Goal: Task Accomplishment & Management: Complete application form

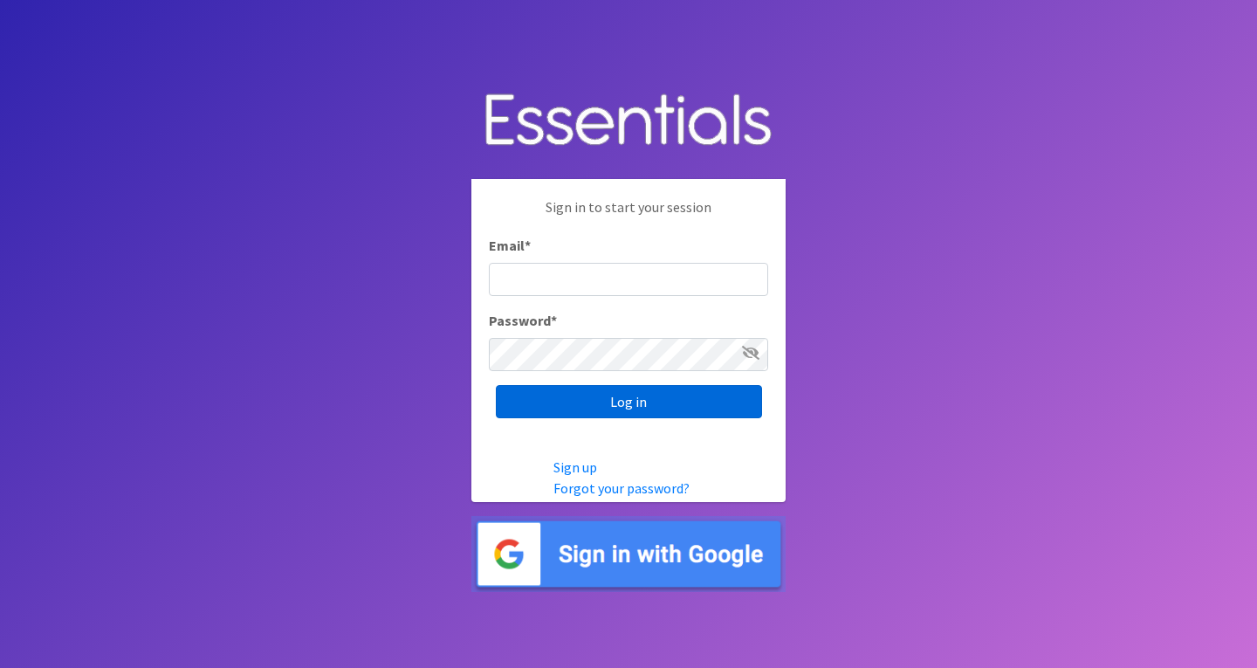
type input "roz@momshelpingmomsfoundation.org"
click at [600, 401] on input "Log in" at bounding box center [629, 401] width 266 height 33
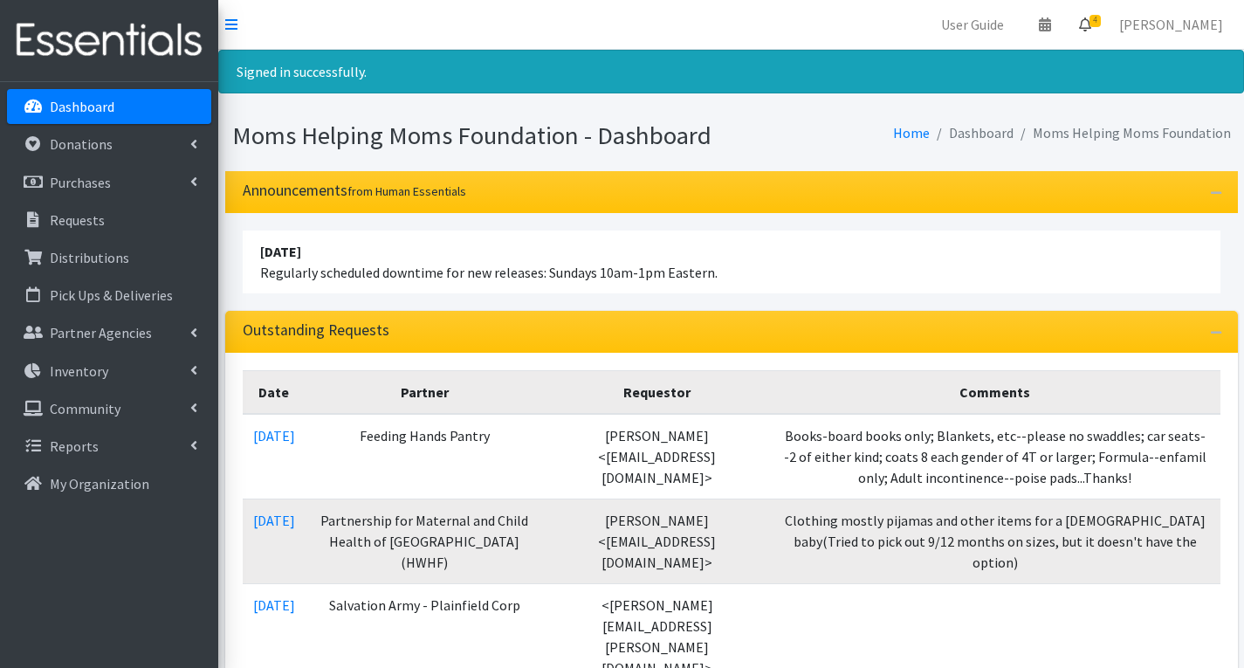
click at [1100, 17] on span "4" at bounding box center [1094, 21] width 11 height 12
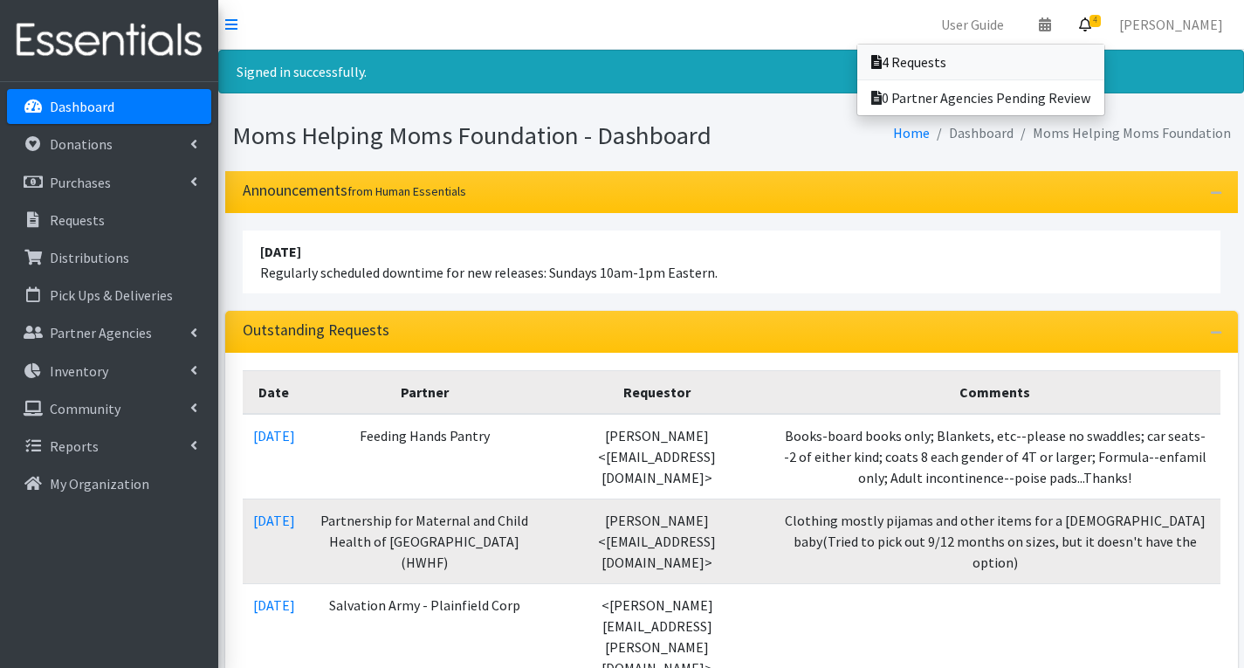
click at [1020, 68] on link "4 Requests" at bounding box center [980, 62] width 247 height 35
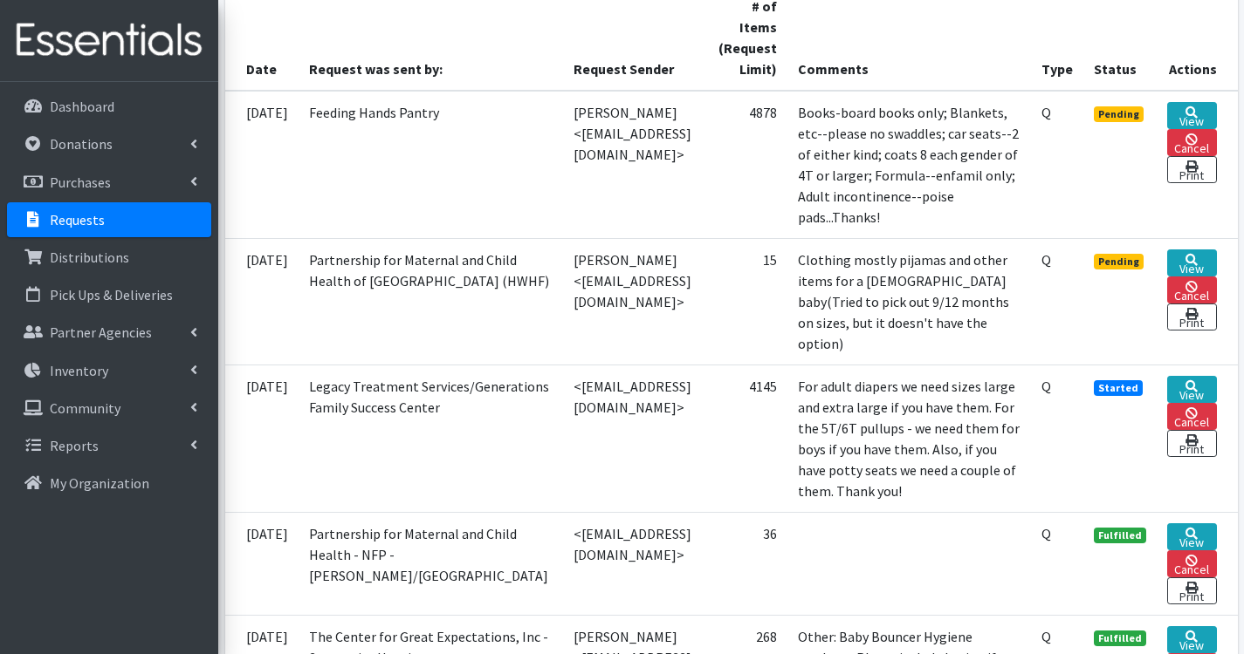
scroll to position [436, 0]
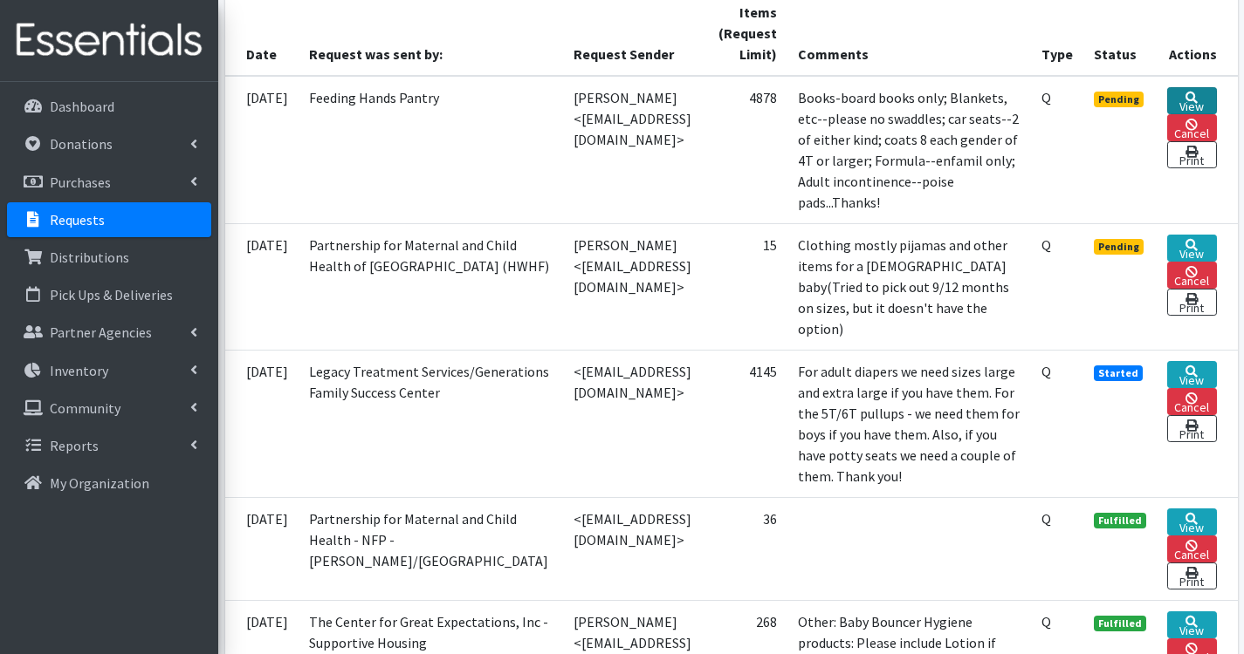
click at [1208, 102] on link "View" at bounding box center [1191, 100] width 49 height 27
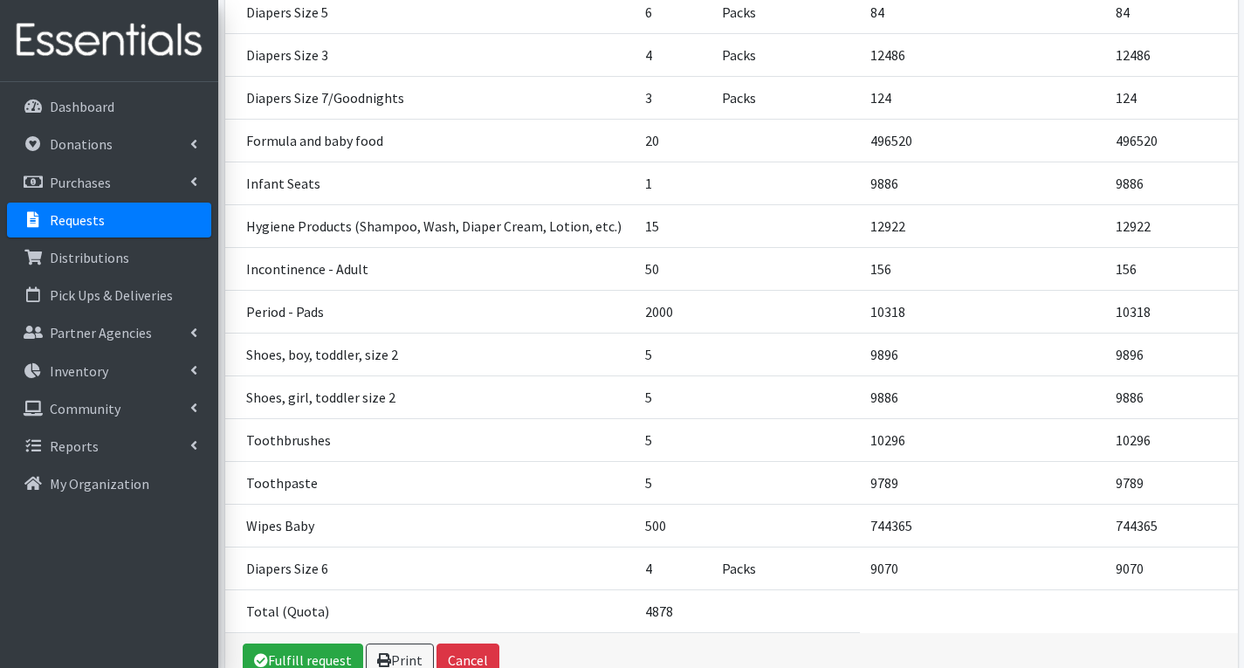
scroll to position [1065, 0]
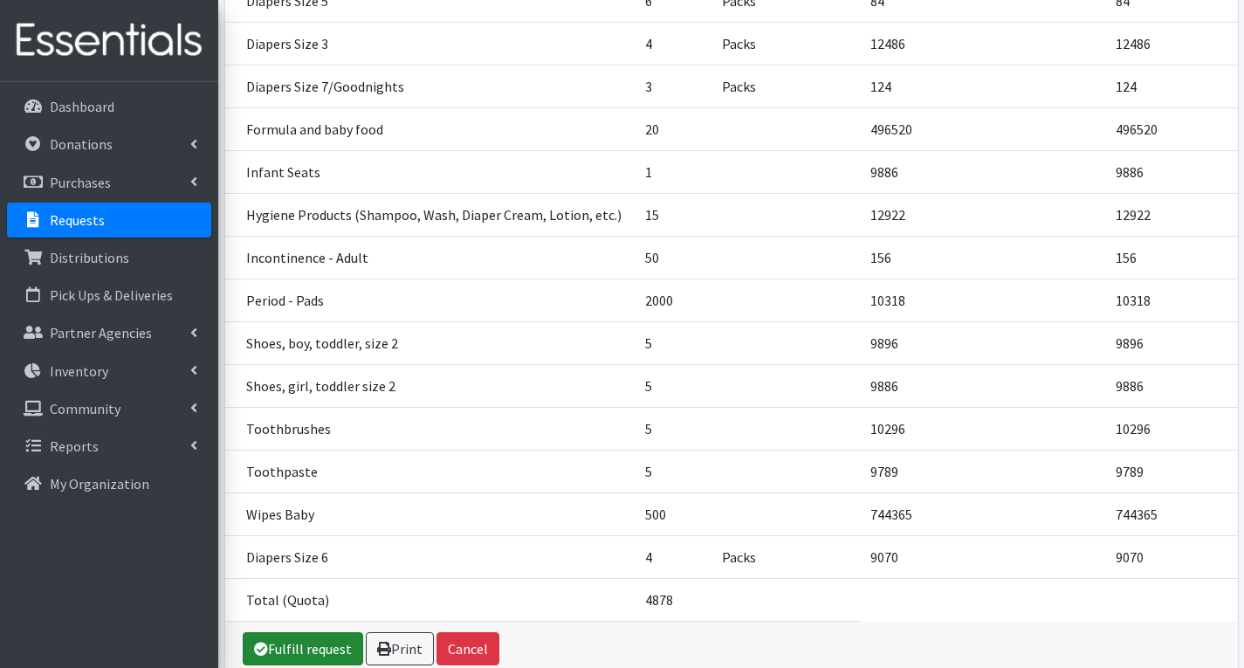
click at [322, 645] on link "Fulfill request" at bounding box center [303, 648] width 120 height 33
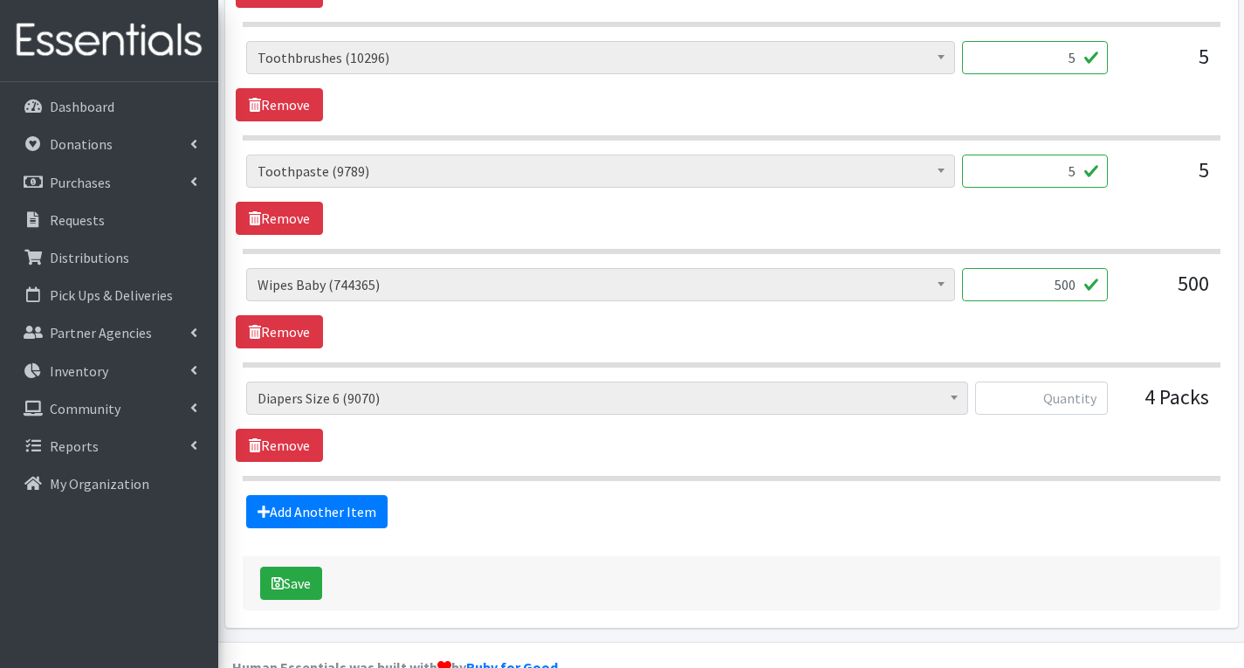
scroll to position [3793, 0]
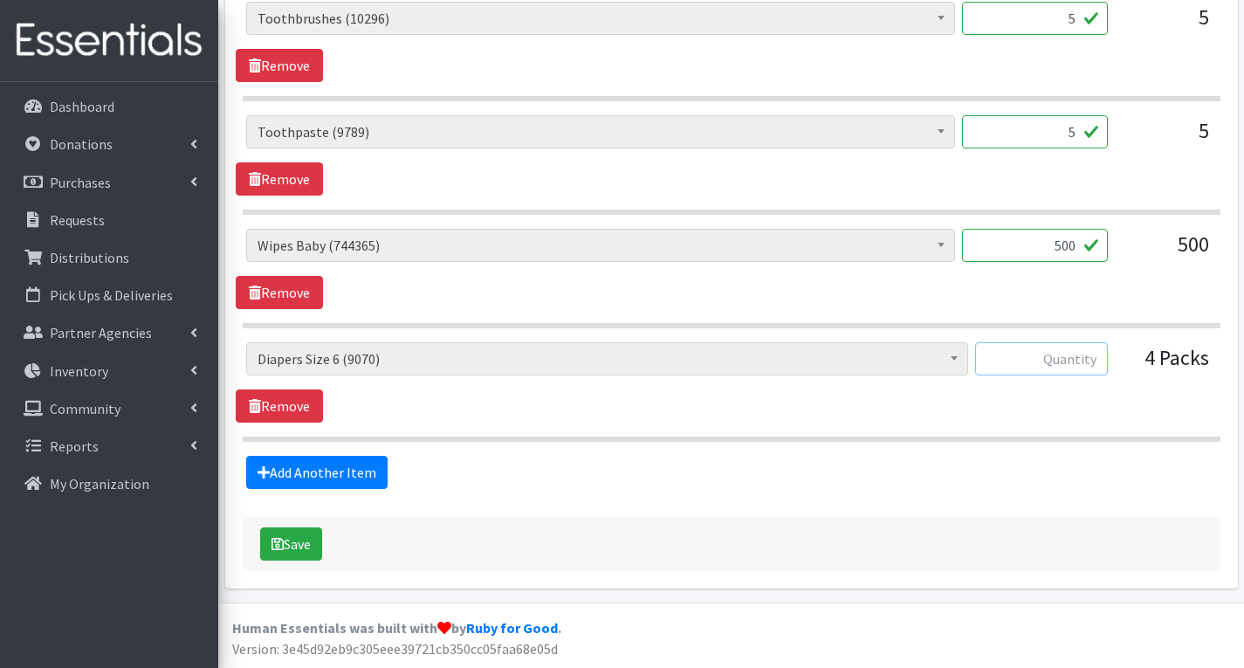
click at [1032, 355] on input "text" at bounding box center [1041, 358] width 133 height 33
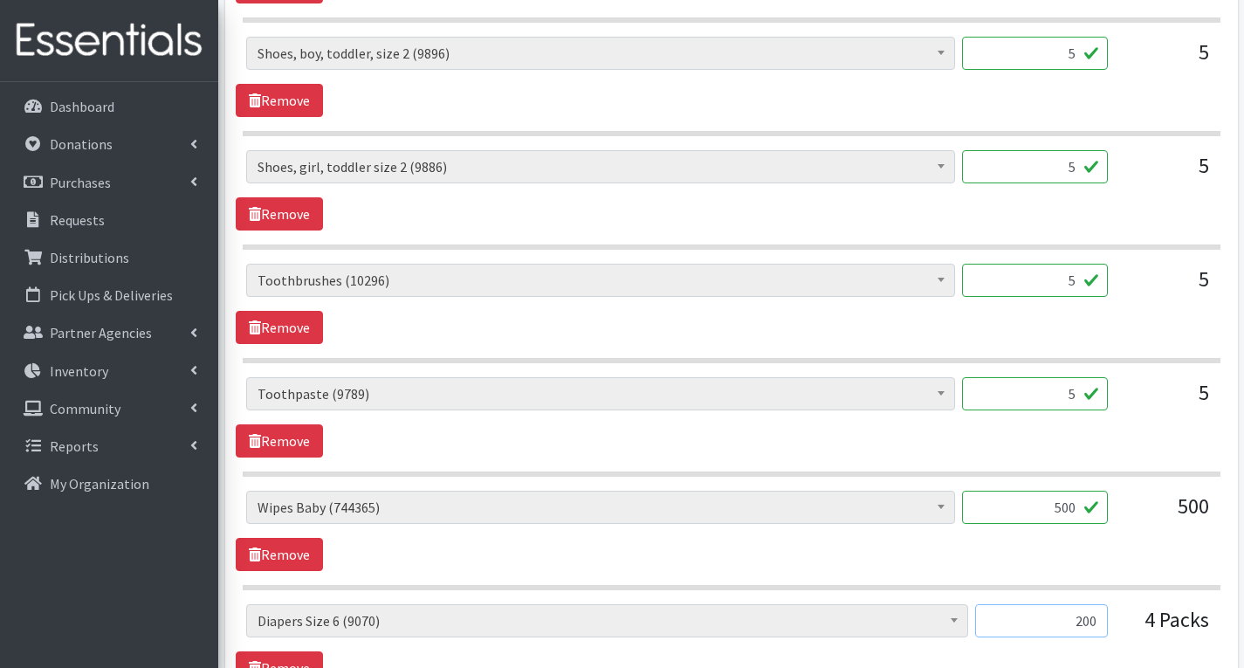
scroll to position [3706, 0]
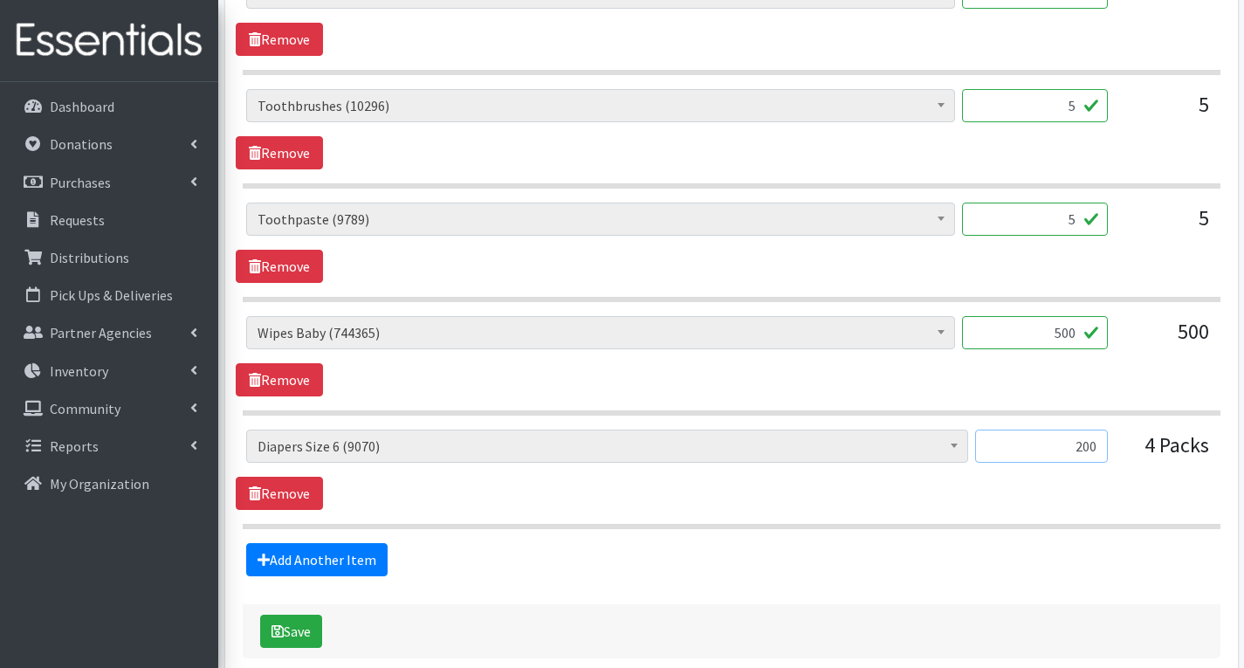
type input "200"
click at [1079, 224] on input "5" at bounding box center [1035, 218] width 146 height 33
type input "0"
click at [1082, 339] on input "500" at bounding box center [1035, 332] width 146 height 33
type input "5"
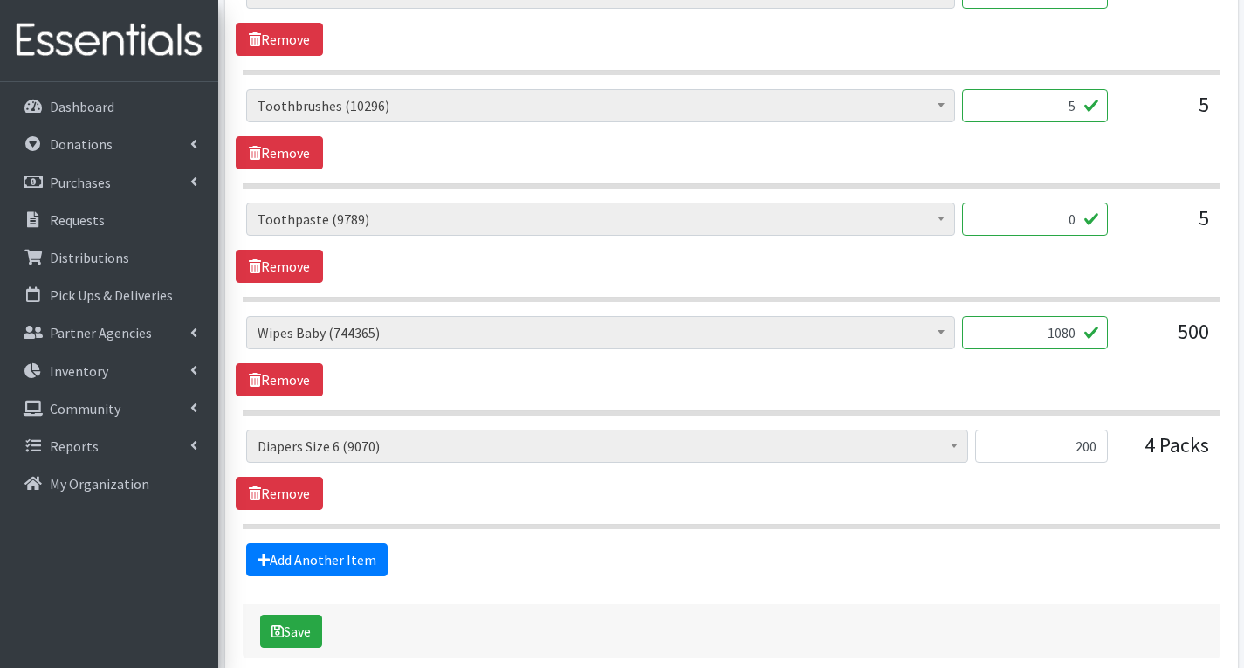
type input "1080"
click at [1075, 105] on input "5" at bounding box center [1035, 105] width 146 height 33
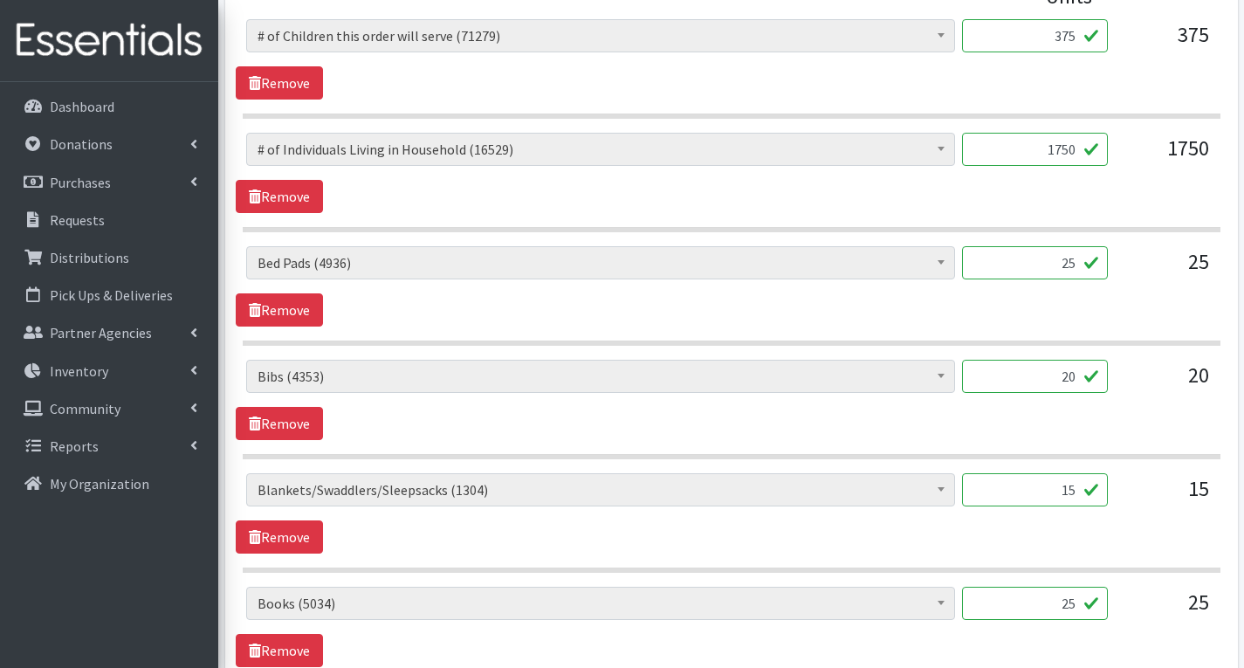
scroll to position [914, 0]
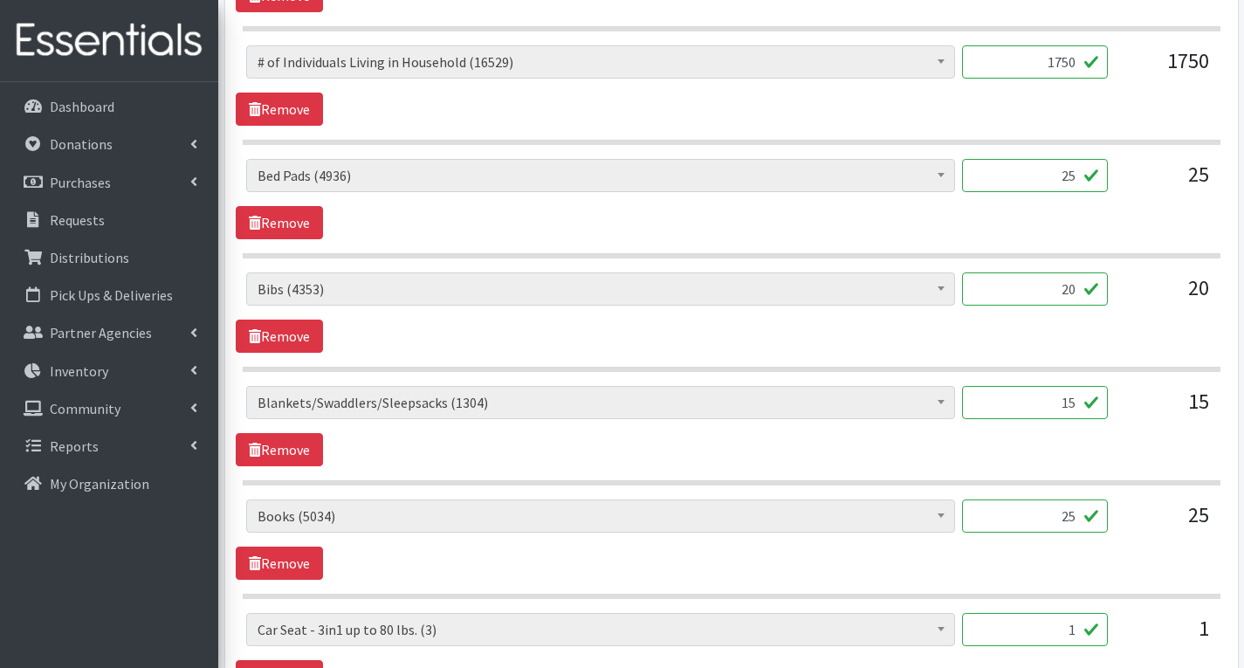
type input "0"
click at [1079, 179] on input "25" at bounding box center [1035, 175] width 146 height 33
type input "2"
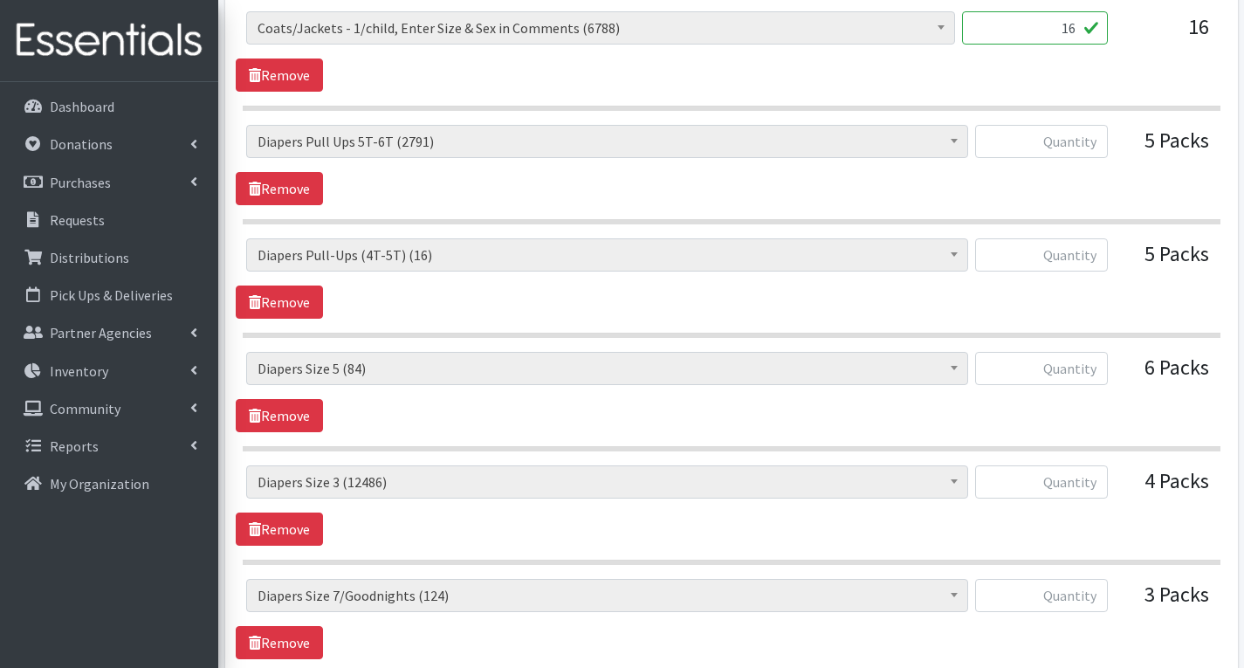
scroll to position [2310, 0]
type input "0"
click at [1082, 255] on input "text" at bounding box center [1041, 253] width 133 height 33
type input "0"
click at [1098, 371] on input "text" at bounding box center [1041, 367] width 133 height 33
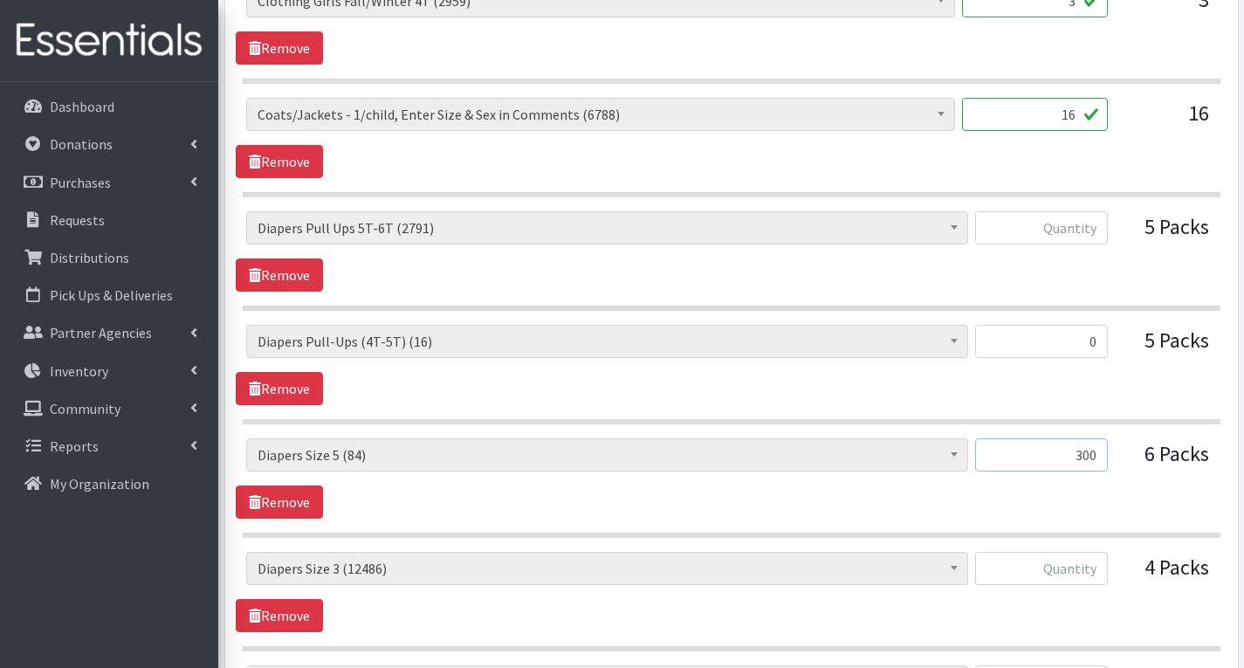
scroll to position [2135, 0]
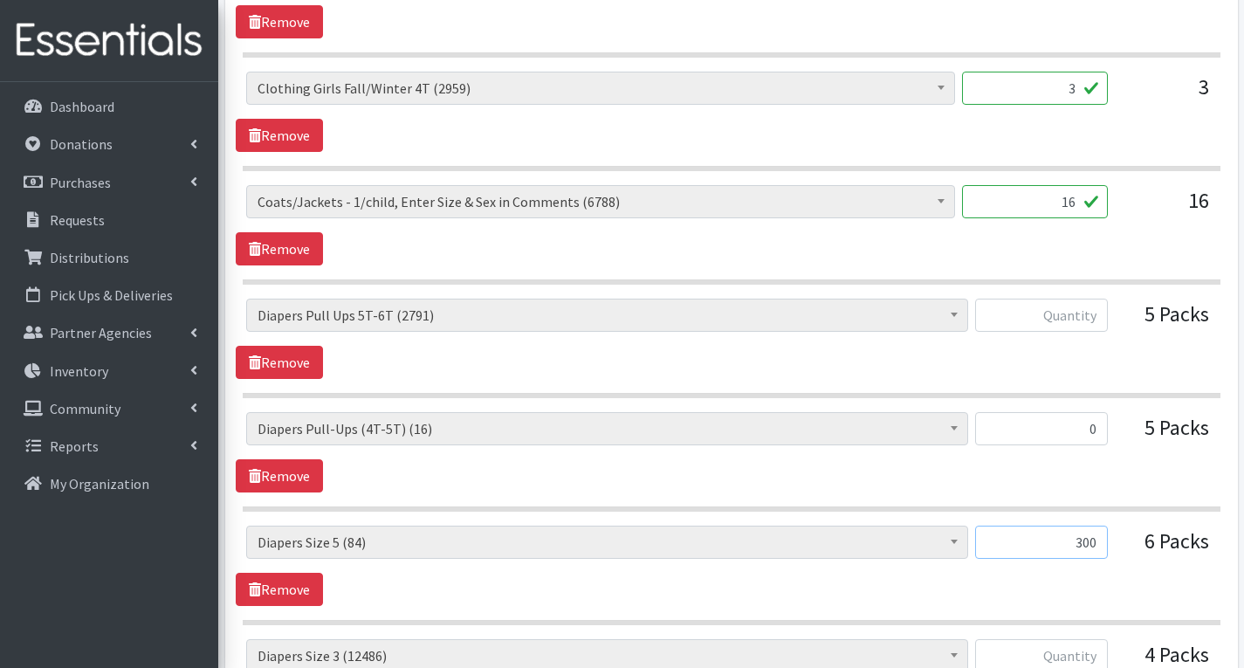
type input "300"
click at [1086, 321] on input "text" at bounding box center [1041, 314] width 133 height 33
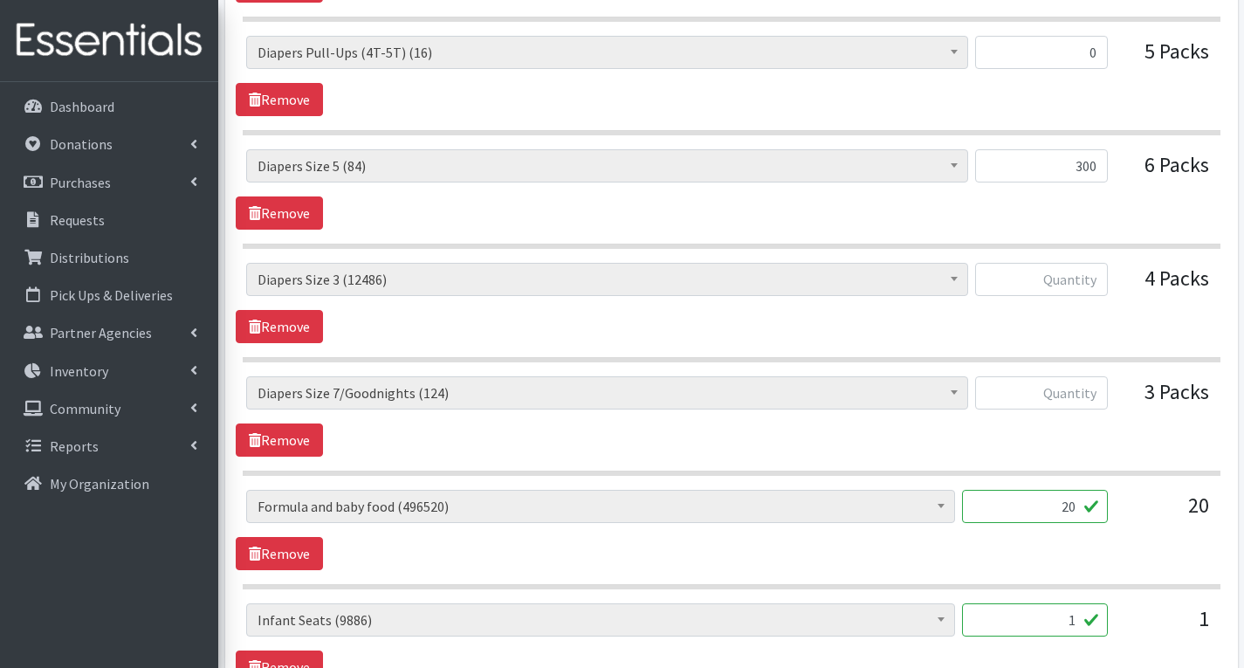
scroll to position [2397, 0]
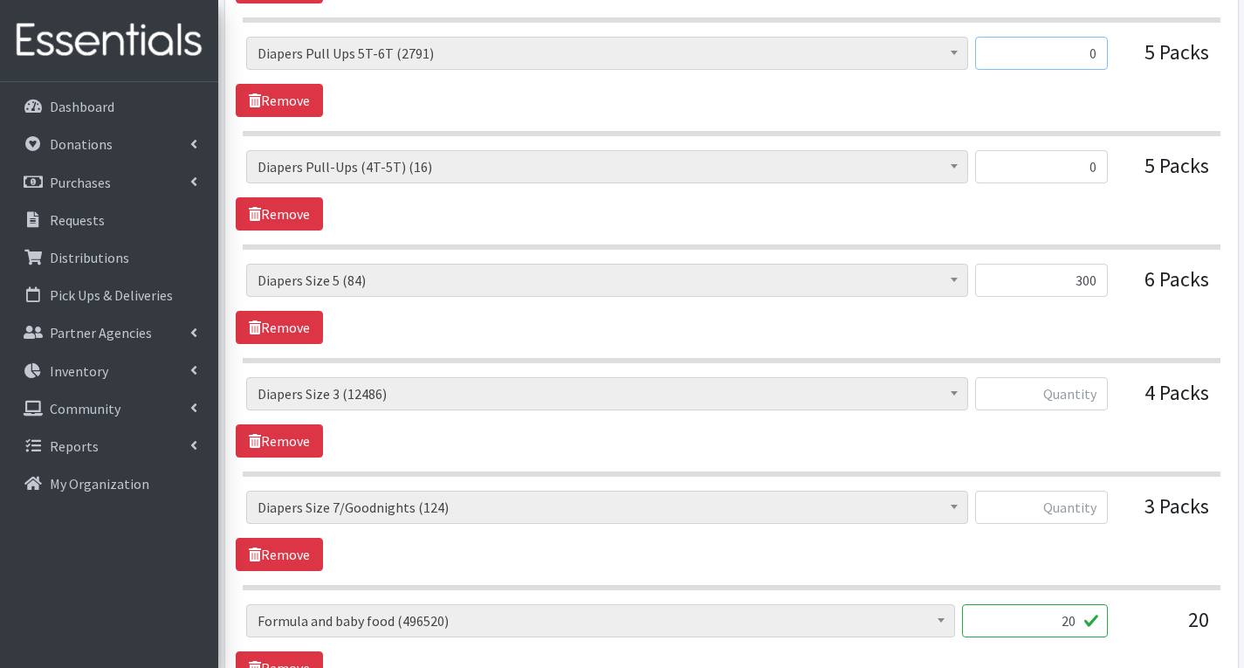
type input "0"
click at [1095, 285] on input "300" at bounding box center [1041, 280] width 133 height 33
click at [1092, 282] on input "300" at bounding box center [1041, 280] width 133 height 33
type input "0"
click at [1095, 511] on input "text" at bounding box center [1041, 506] width 133 height 33
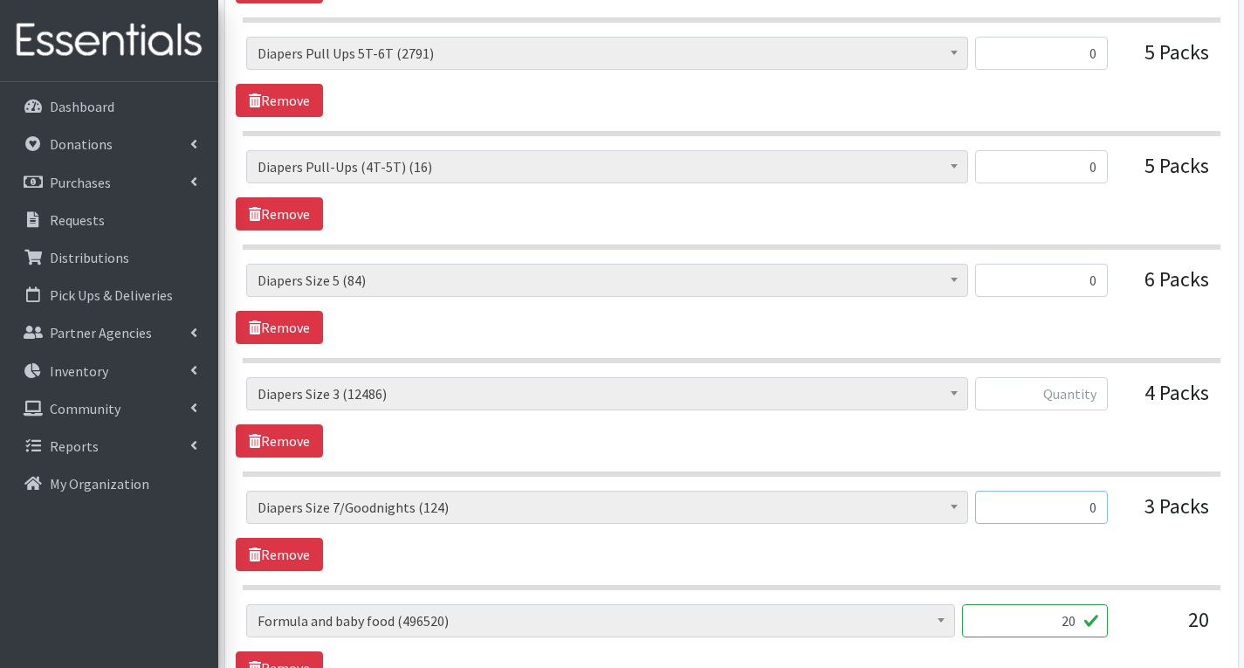
type input "0"
click at [1096, 397] on input "text" at bounding box center [1041, 393] width 133 height 33
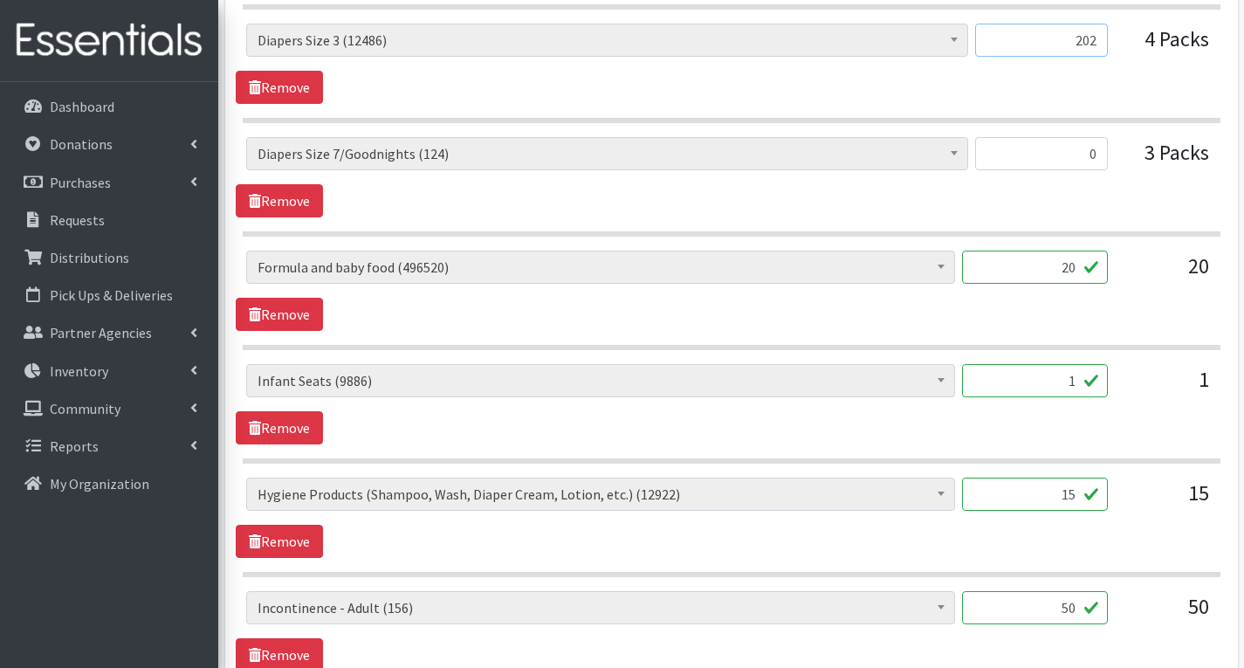
scroll to position [2746, 0]
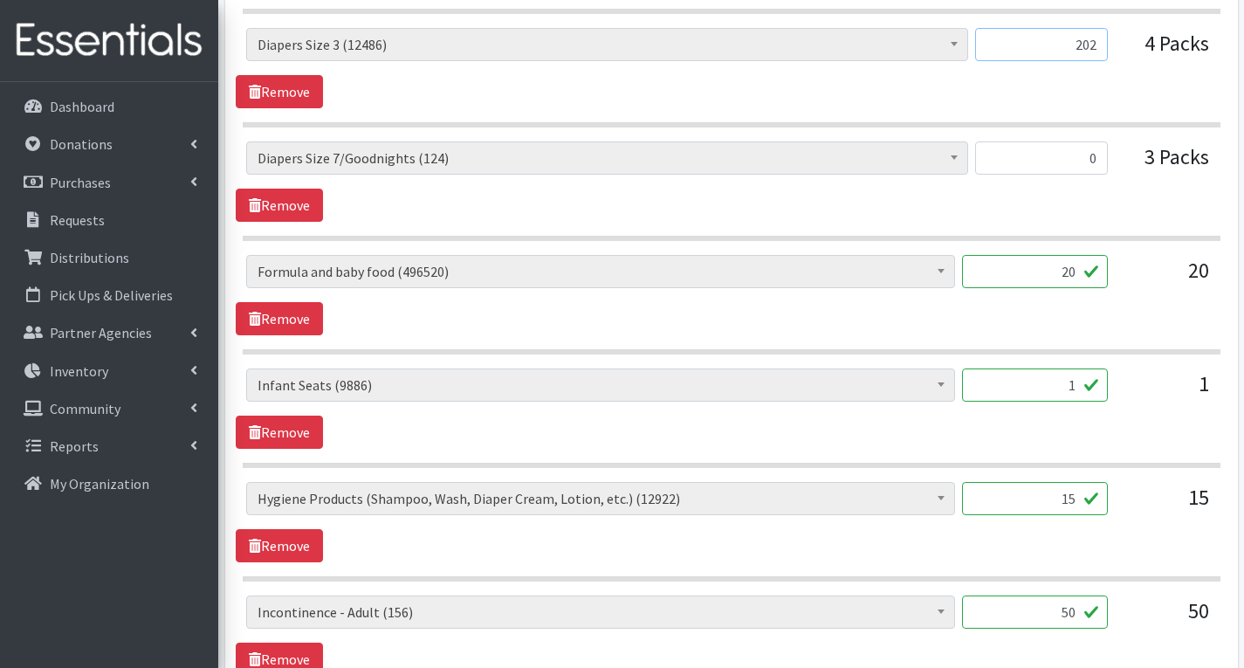
type input "202"
click at [1082, 275] on input "20" at bounding box center [1035, 271] width 146 height 33
type input "2"
type input "18"
click at [1052, 373] on input "1" at bounding box center [1035, 384] width 146 height 33
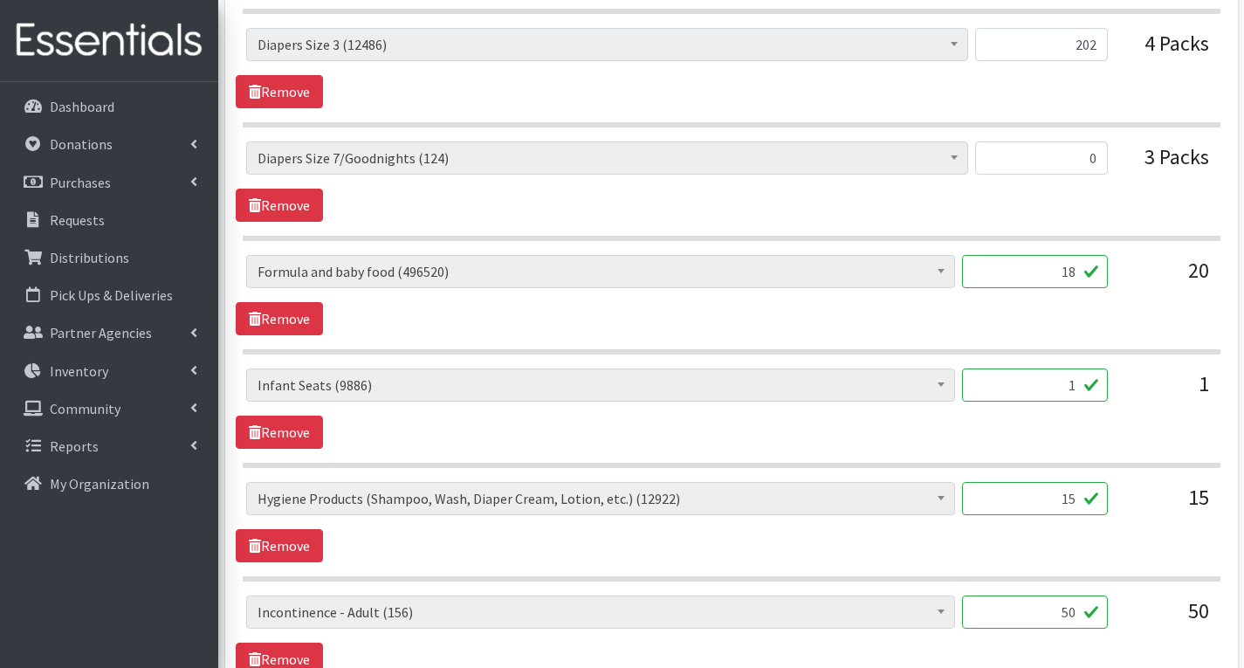
click at [1131, 431] on div "# of Children this order will serve (71279) # of Individuals Living in Househol…" at bounding box center [731, 408] width 990 height 80
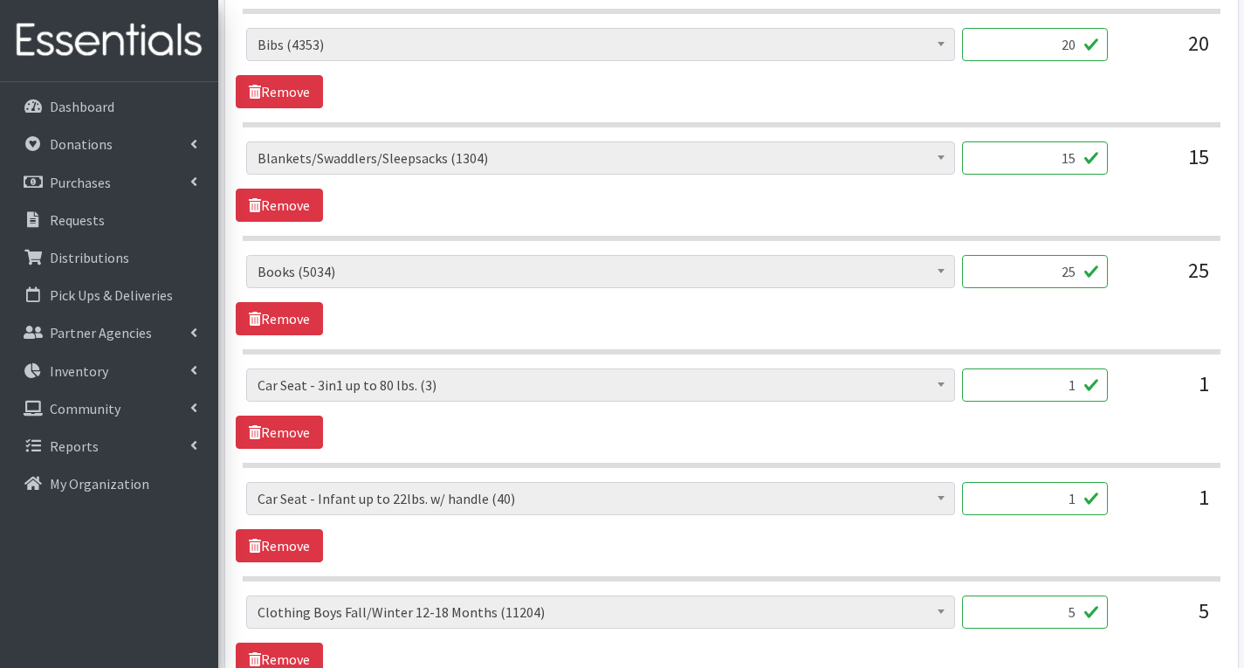
scroll to position [1175, 0]
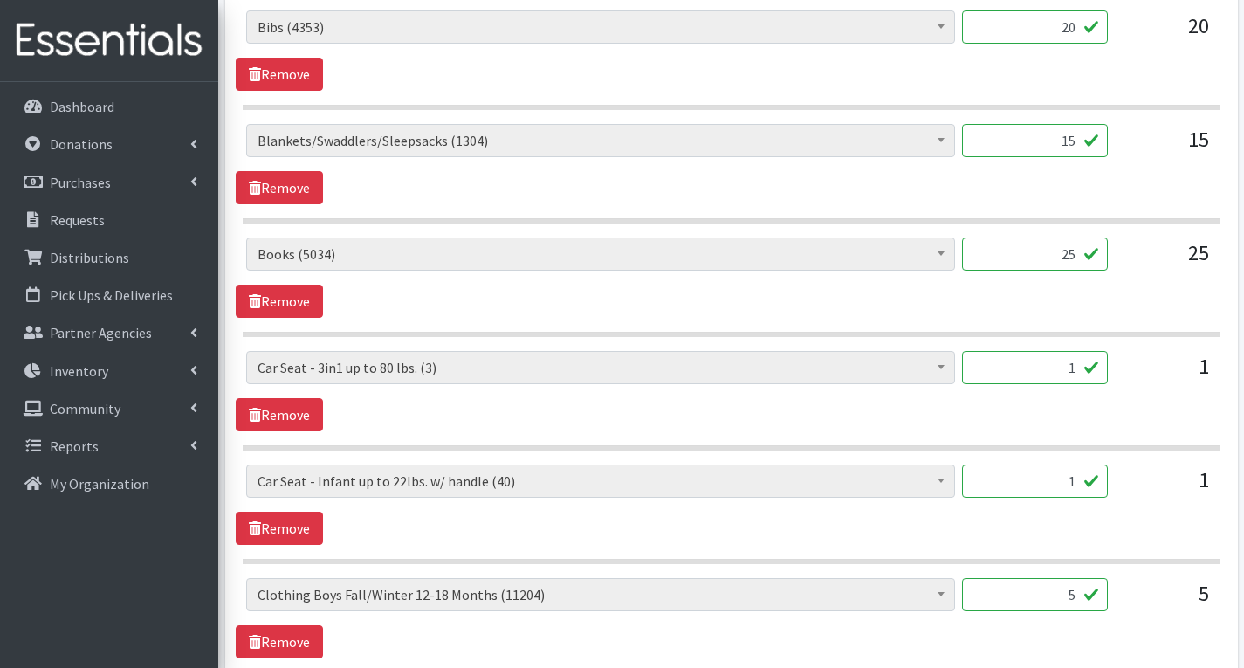
click at [1078, 255] on input "25" at bounding box center [1035, 253] width 146 height 33
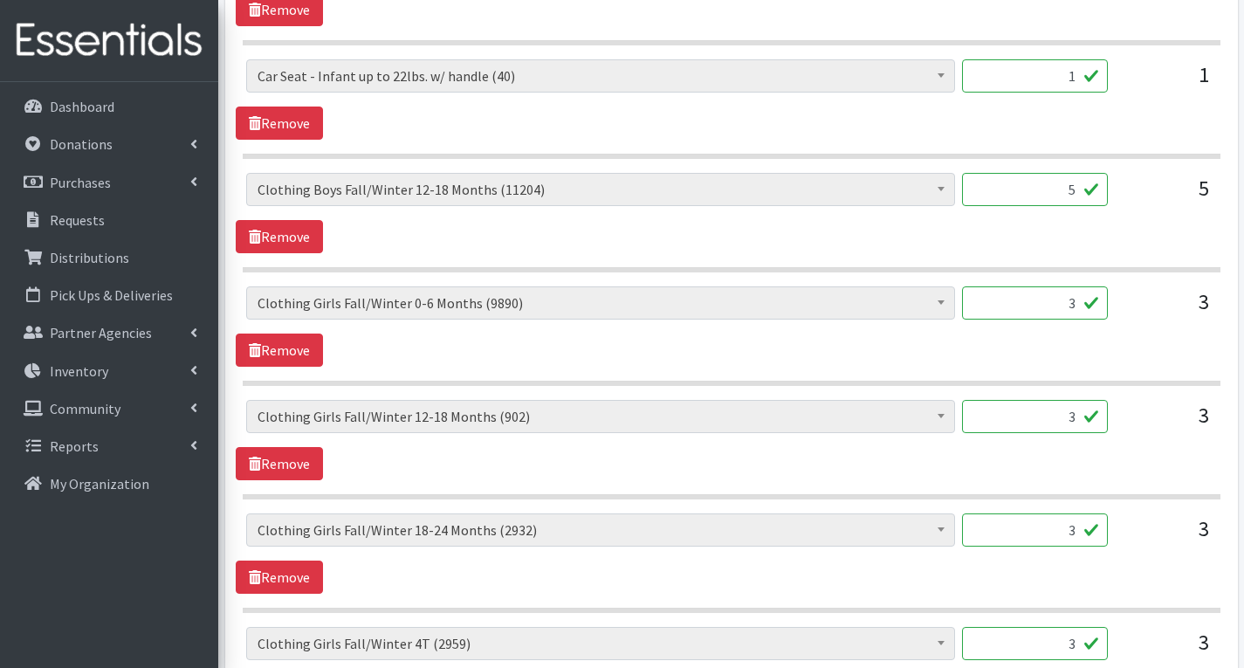
scroll to position [1612, 0]
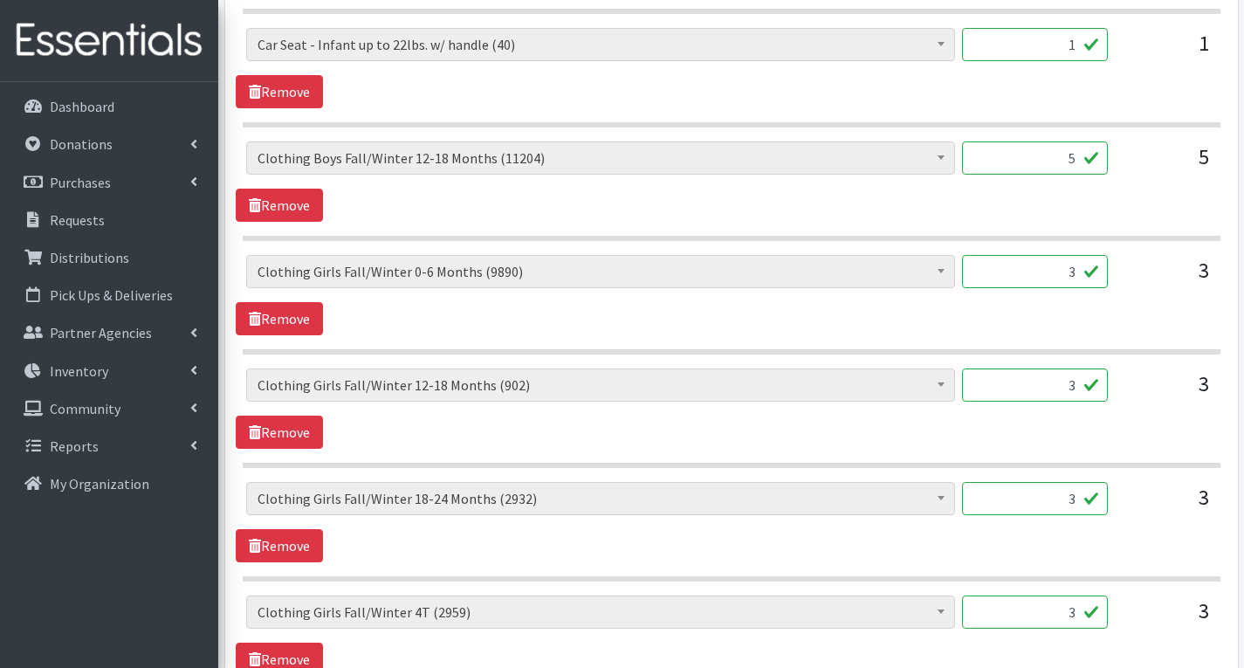
type input "27"
click at [1077, 271] on input "3" at bounding box center [1035, 271] width 146 height 33
type input "120"
click at [824, 286] on span "Clothing Girls Fall/Winter 0-6 Months (9890)" at bounding box center [600, 271] width 709 height 33
click at [1081, 391] on input "3" at bounding box center [1035, 384] width 146 height 33
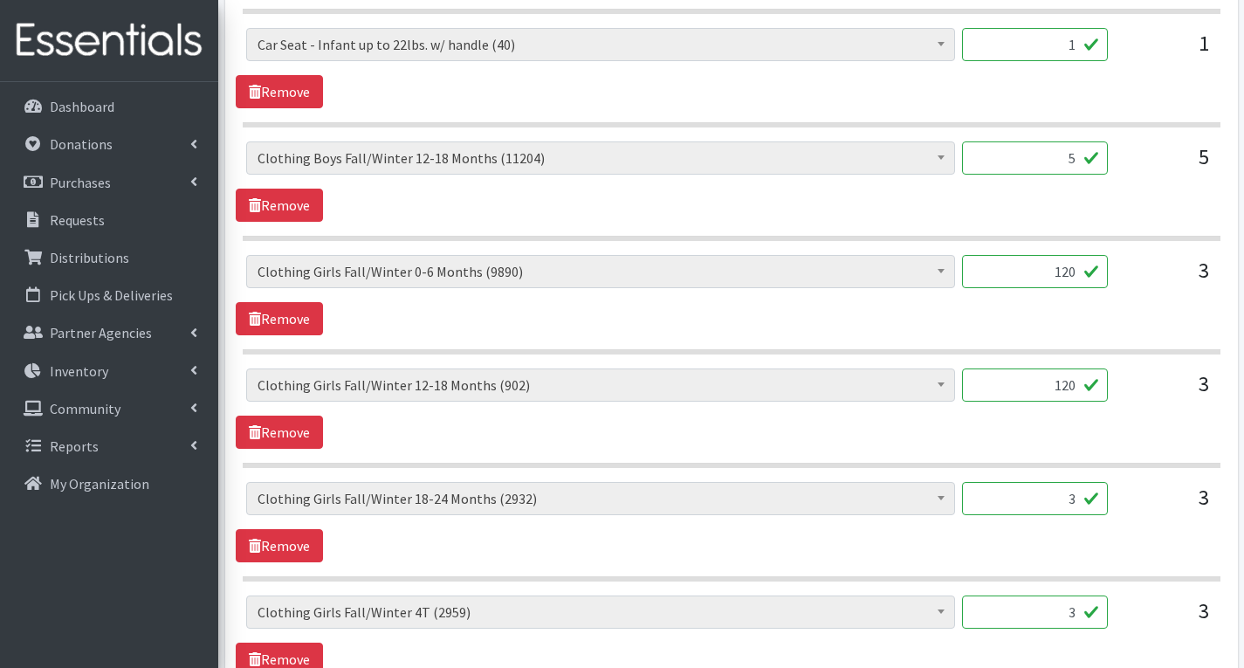
type input "120"
click at [1075, 499] on input "3" at bounding box center [1035, 498] width 146 height 33
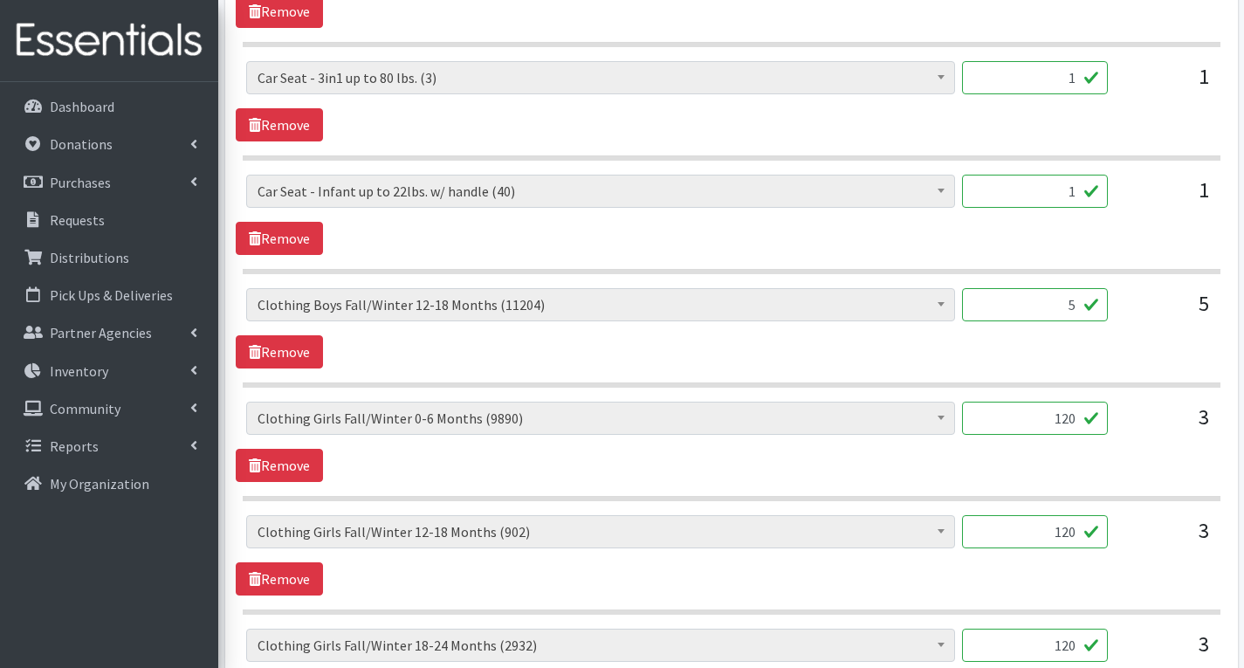
scroll to position [1437, 0]
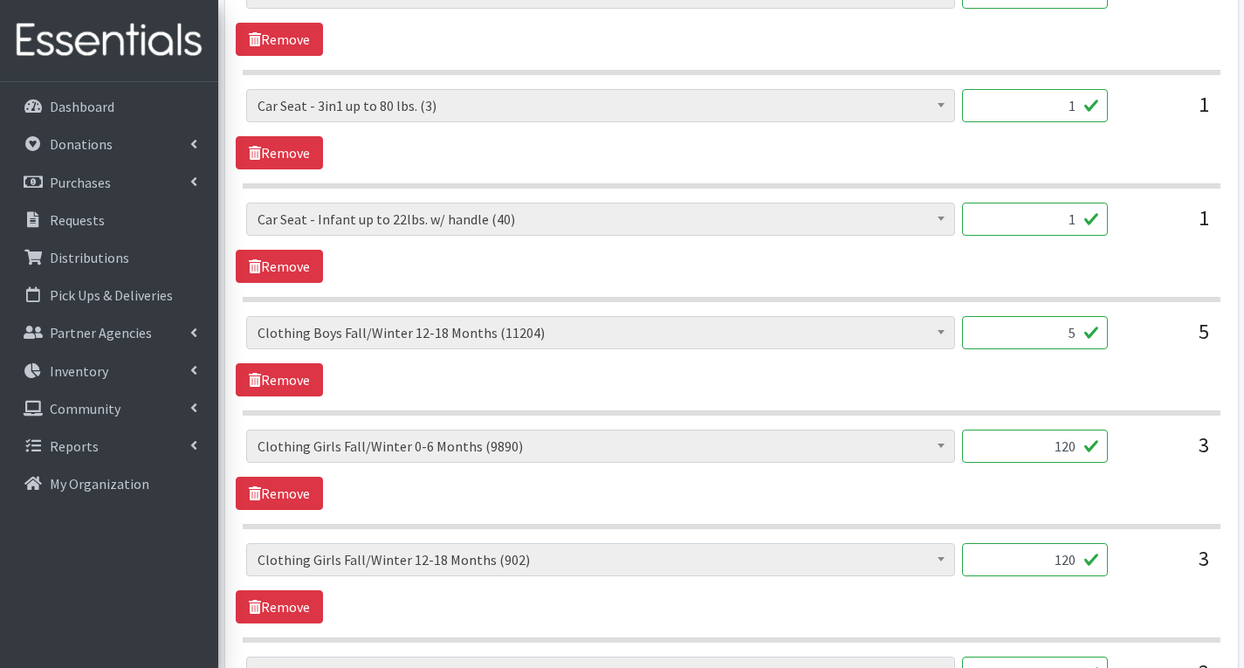
type input "120"
click at [1084, 334] on input "5" at bounding box center [1035, 332] width 146 height 33
click at [1161, 429] on div "3" at bounding box center [1164, 452] width 87 height 47
click at [1058, 339] on input "5200" at bounding box center [1035, 332] width 146 height 33
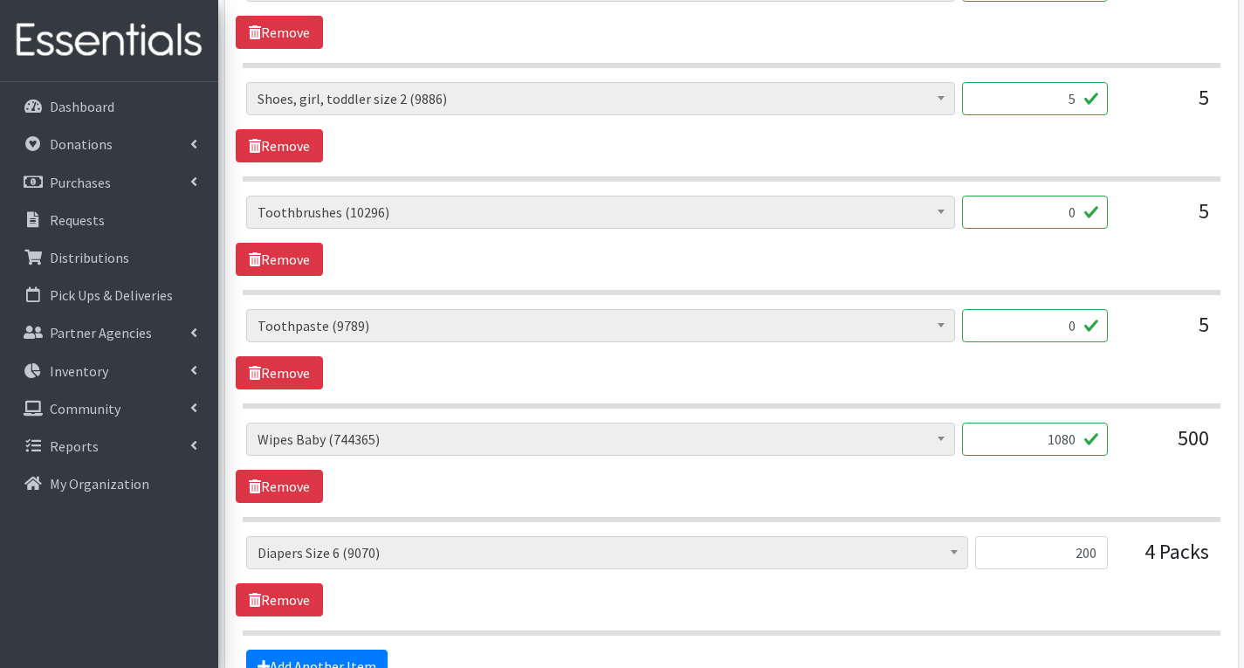
scroll to position [3619, 0]
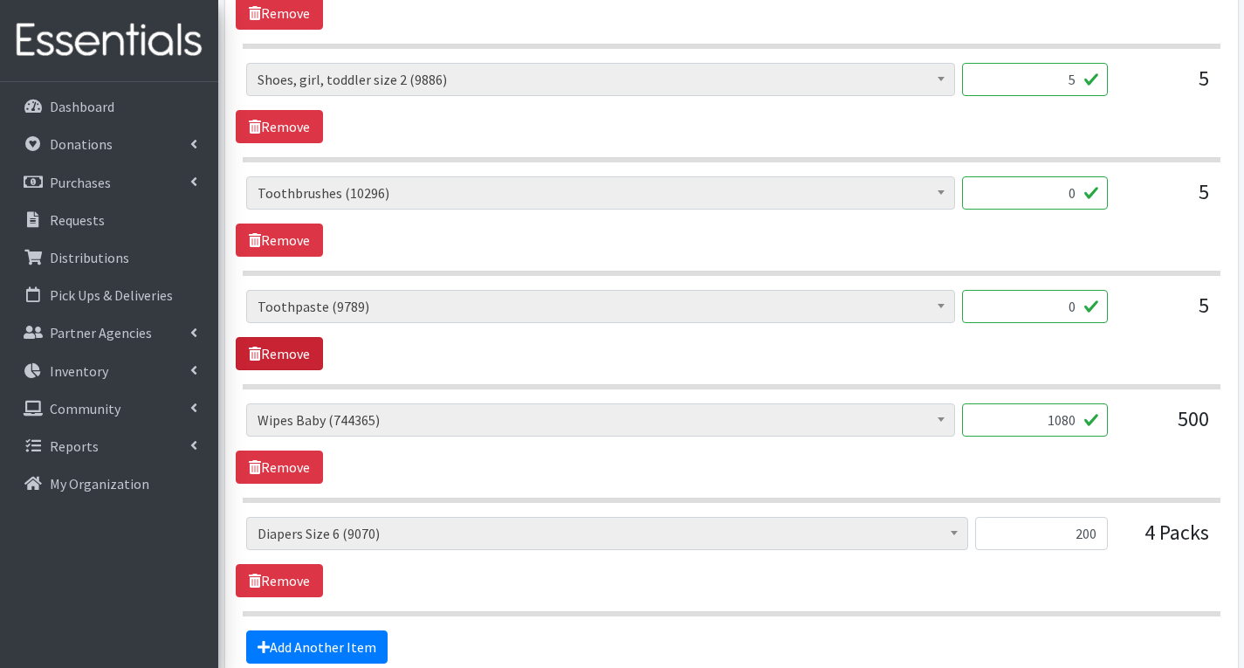
type input "200"
click at [299, 350] on link "Remove" at bounding box center [279, 353] width 87 height 33
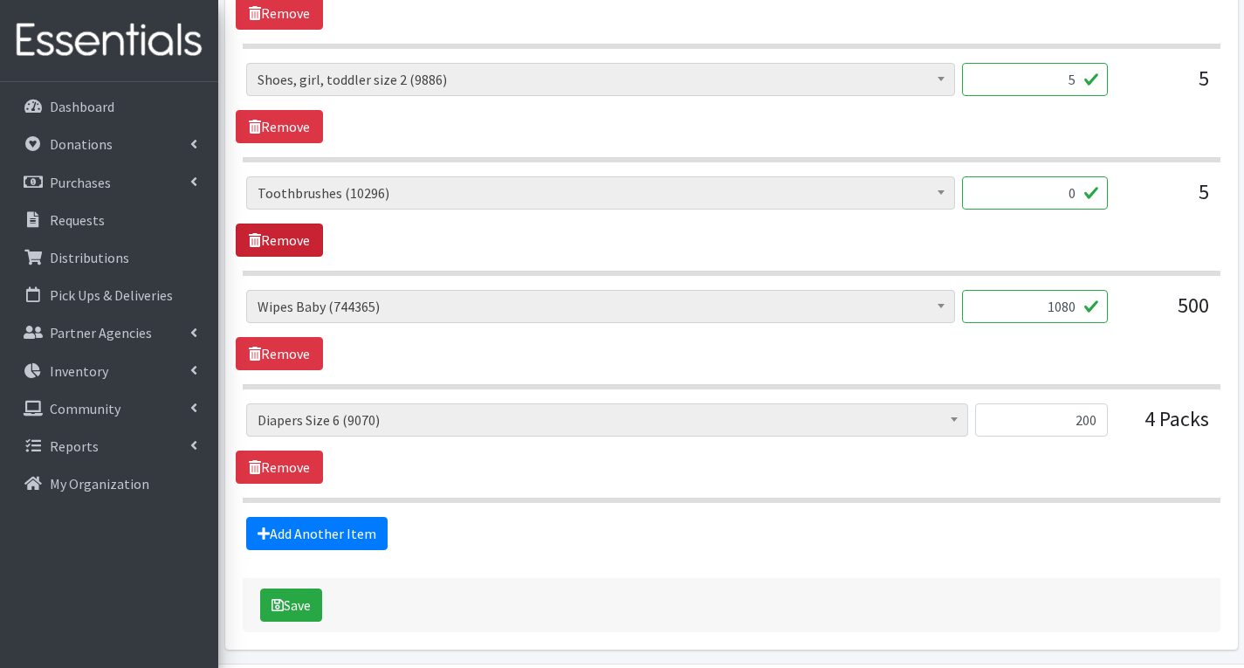
click at [311, 239] on link "Remove" at bounding box center [279, 239] width 87 height 33
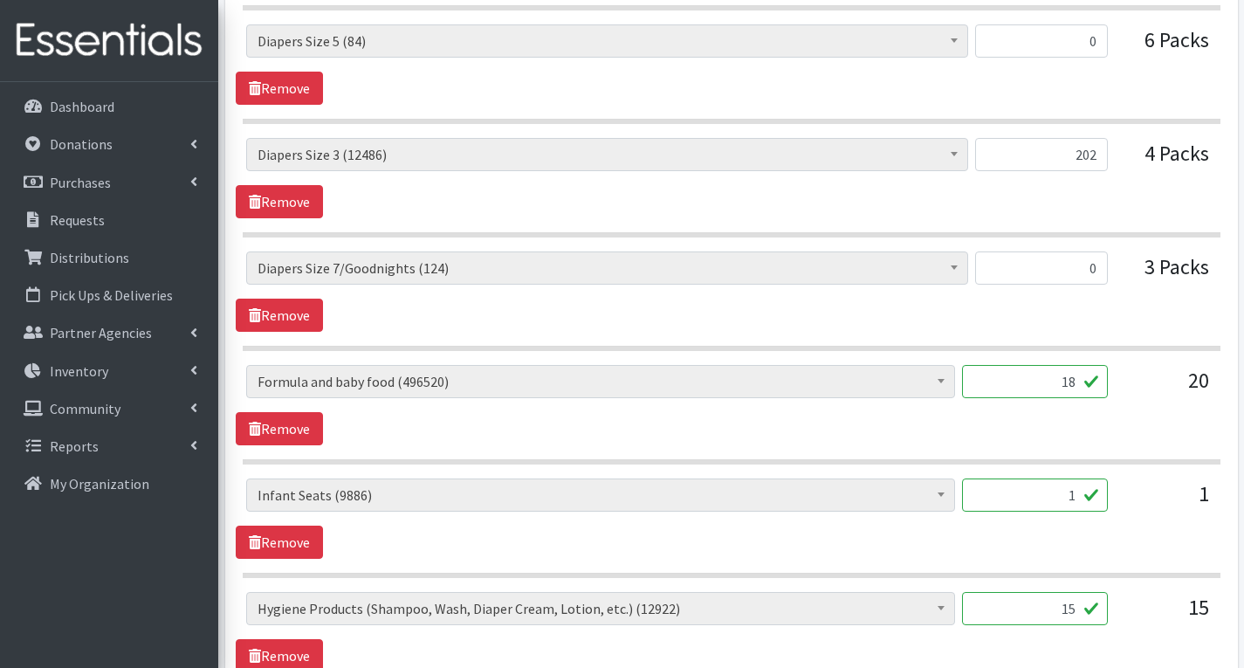
scroll to position [2607, 0]
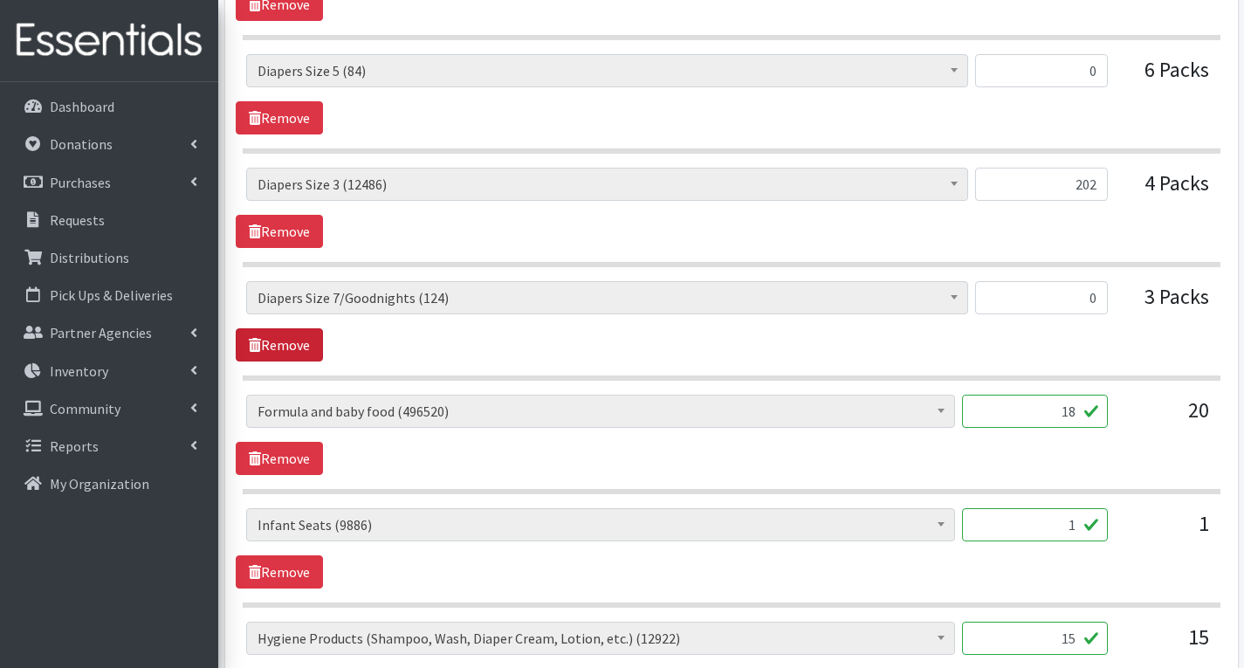
click at [262, 345] on link "Remove" at bounding box center [279, 344] width 87 height 33
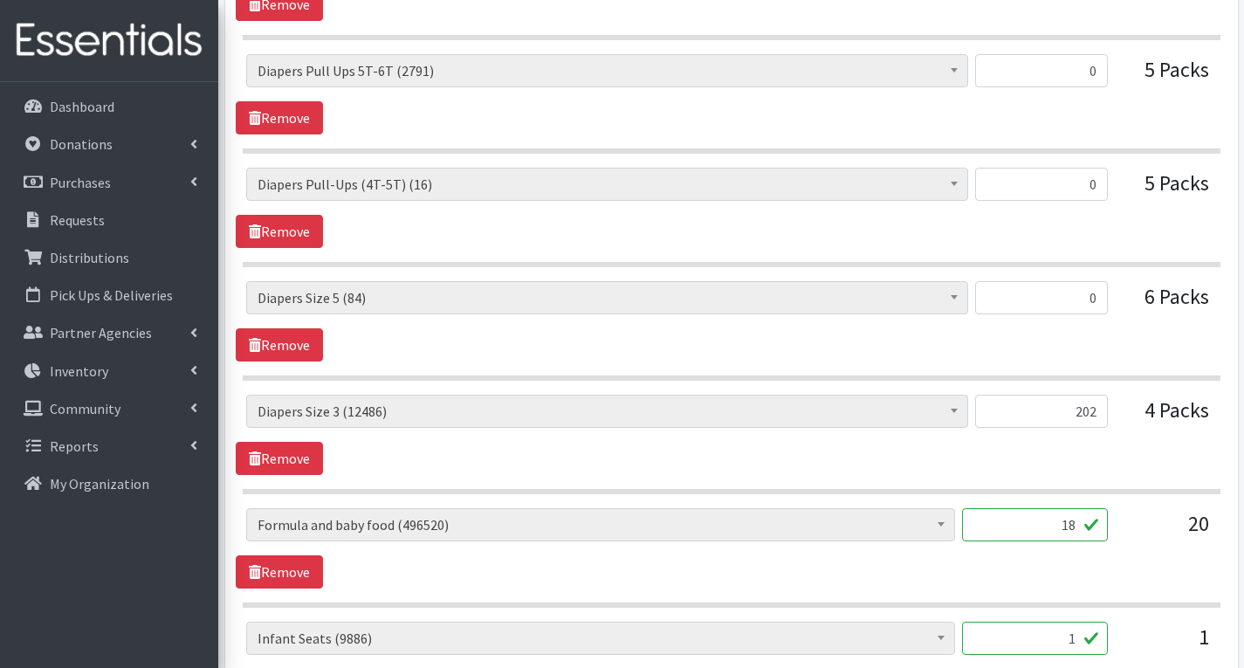
scroll to position [2345, 0]
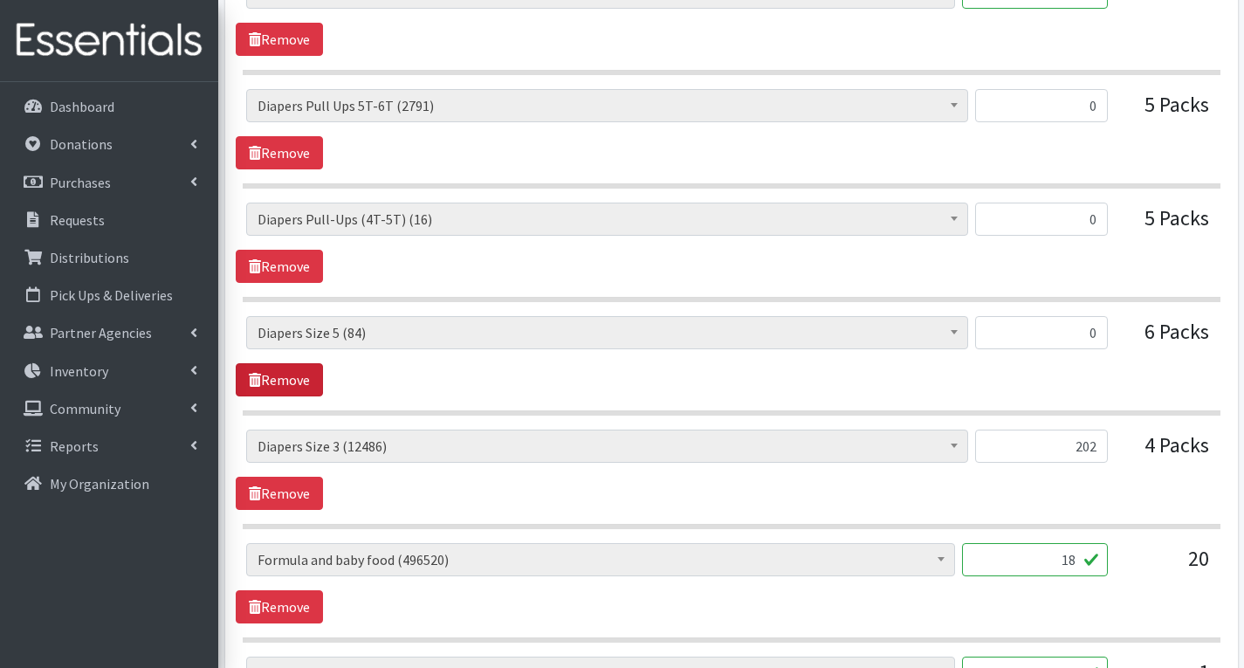
click at [291, 380] on link "Remove" at bounding box center [279, 379] width 87 height 33
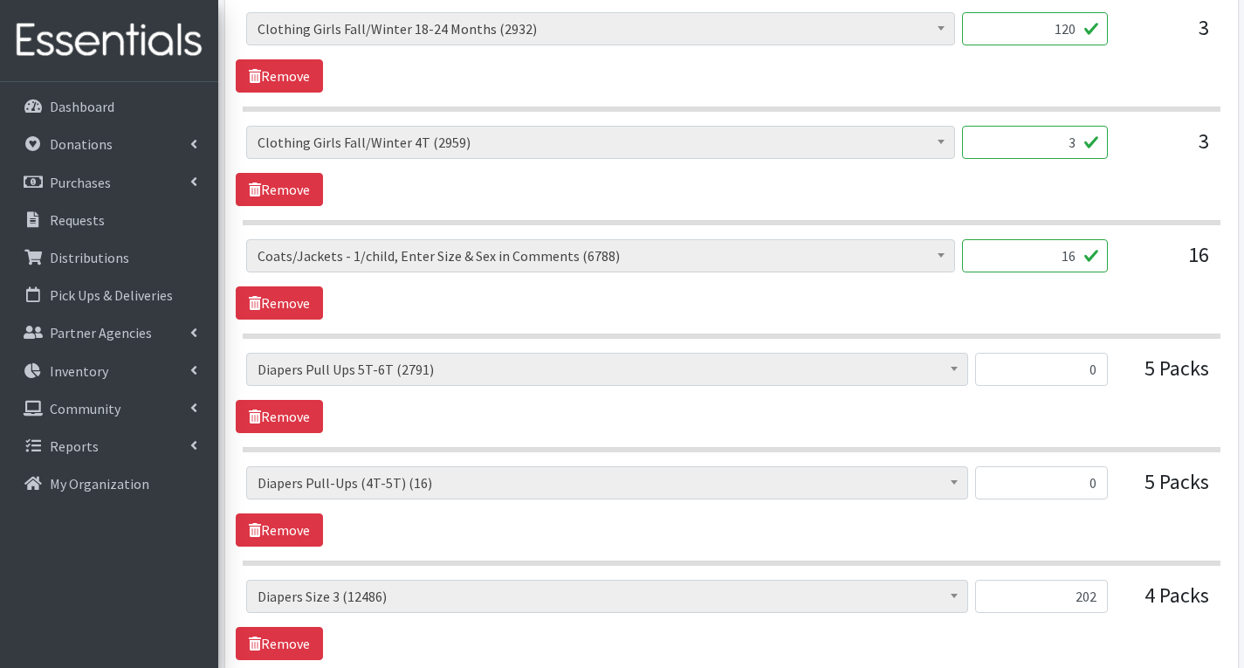
scroll to position [2083, 0]
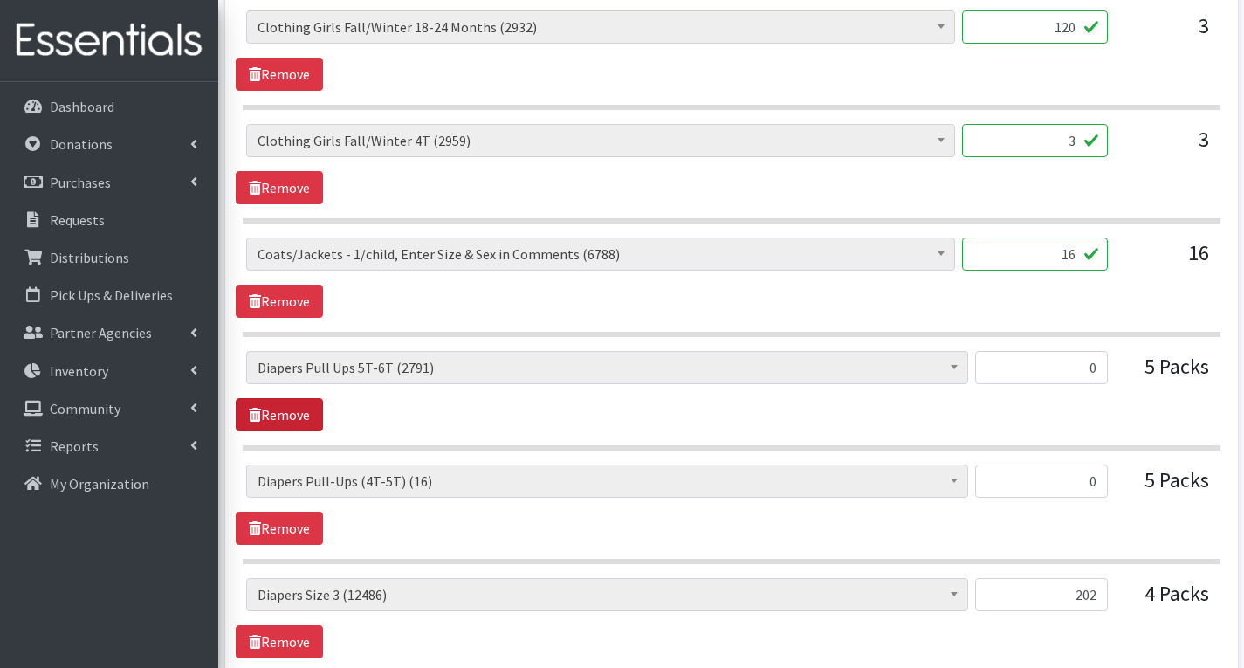
click at [301, 417] on link "Remove" at bounding box center [279, 414] width 87 height 33
click at [301, 416] on link "Remove" at bounding box center [279, 414] width 87 height 33
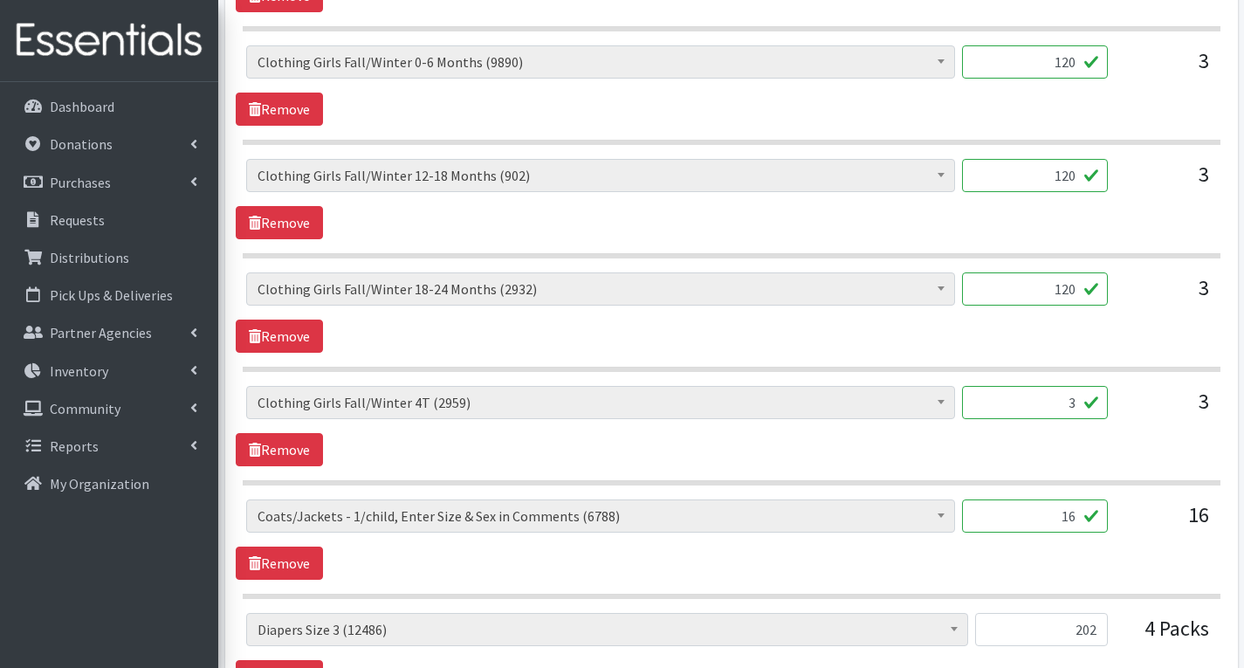
scroll to position [1734, 0]
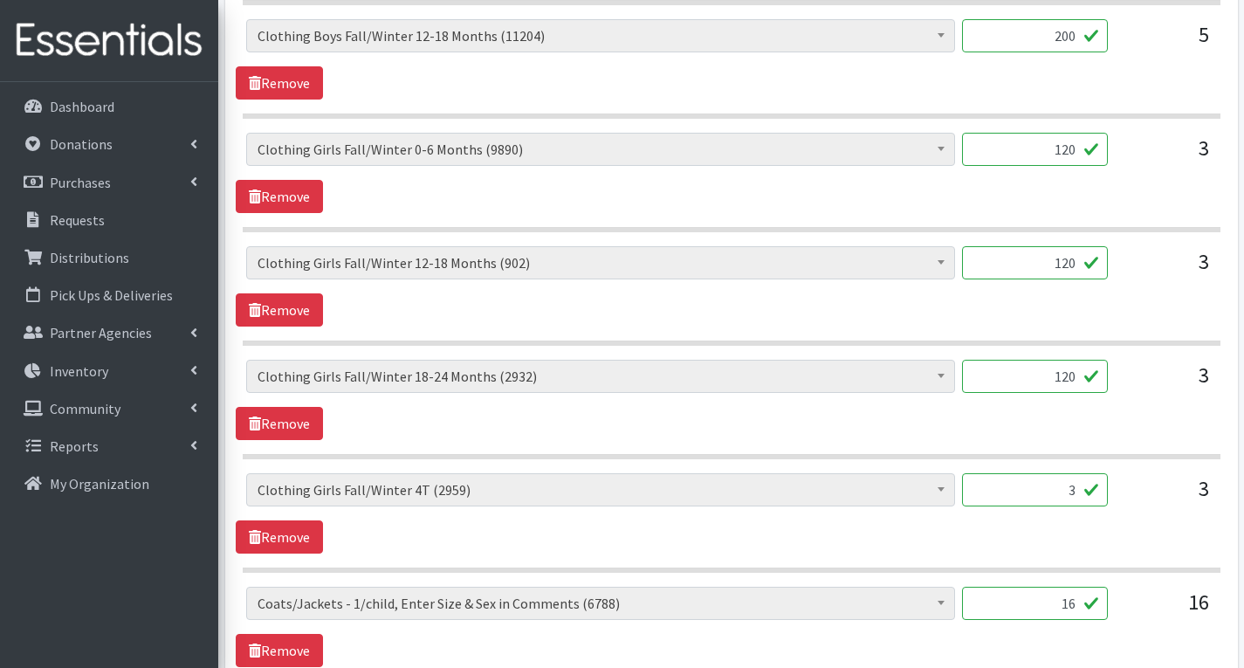
click at [1079, 490] on input "3" at bounding box center [1035, 489] width 146 height 33
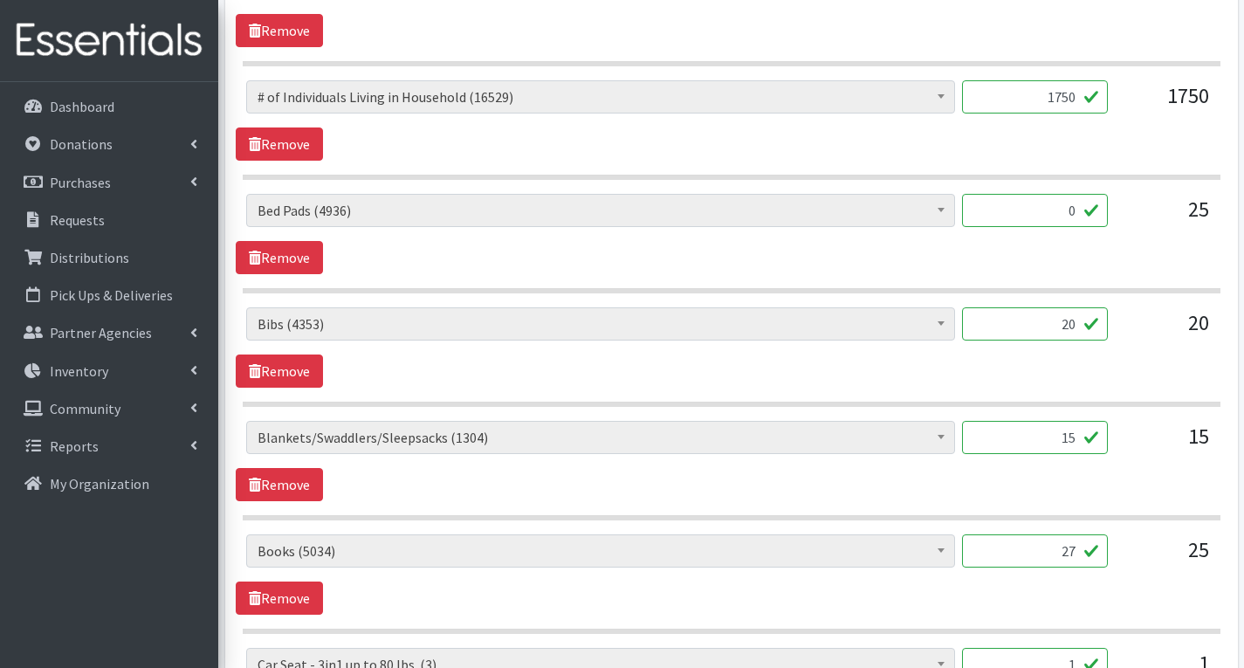
scroll to position [861, 0]
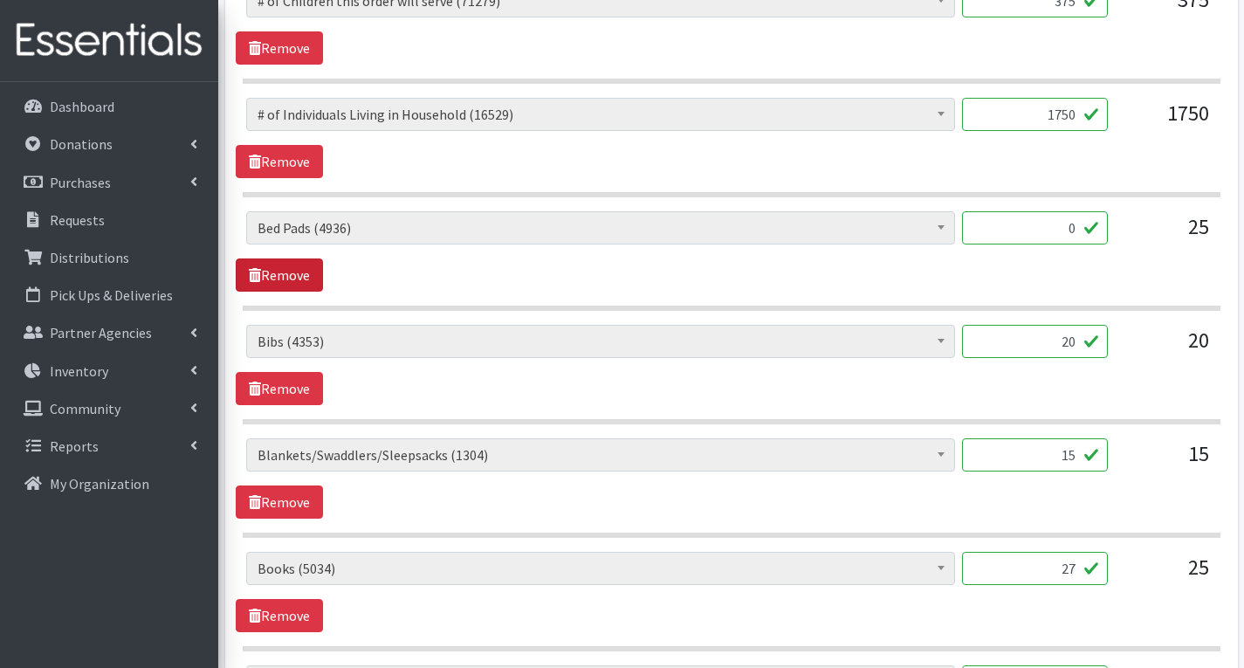
type input "90"
click at [278, 266] on link "Remove" at bounding box center [279, 274] width 87 height 33
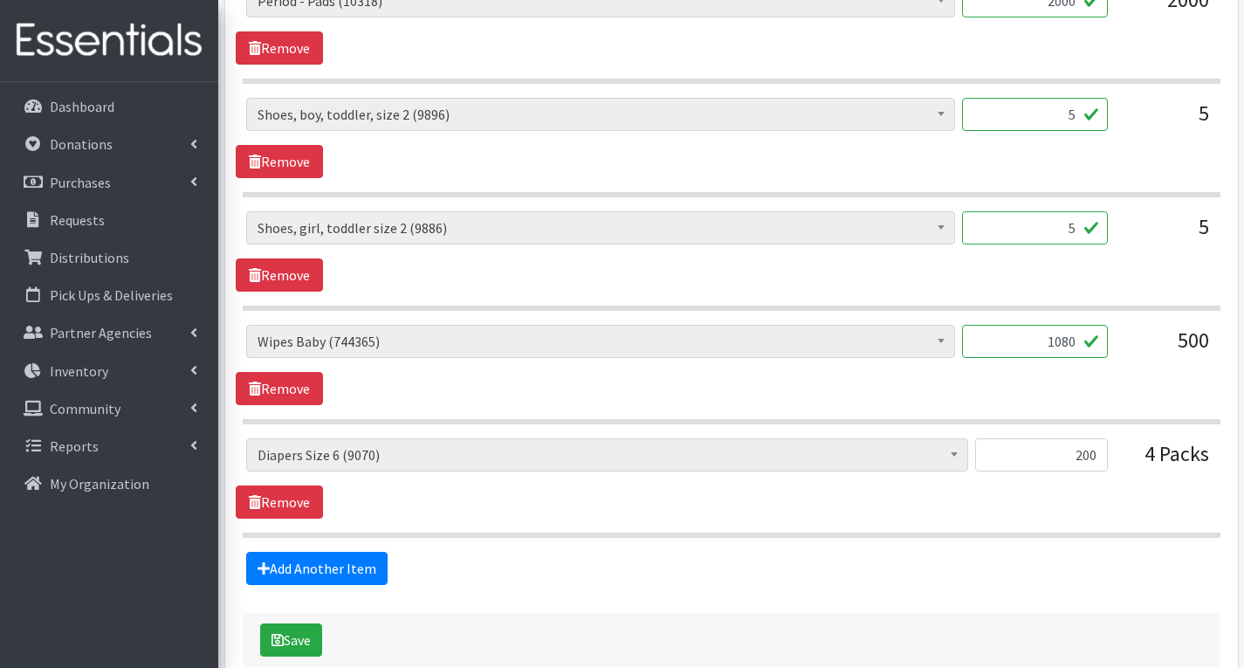
scroll to position [2912, 0]
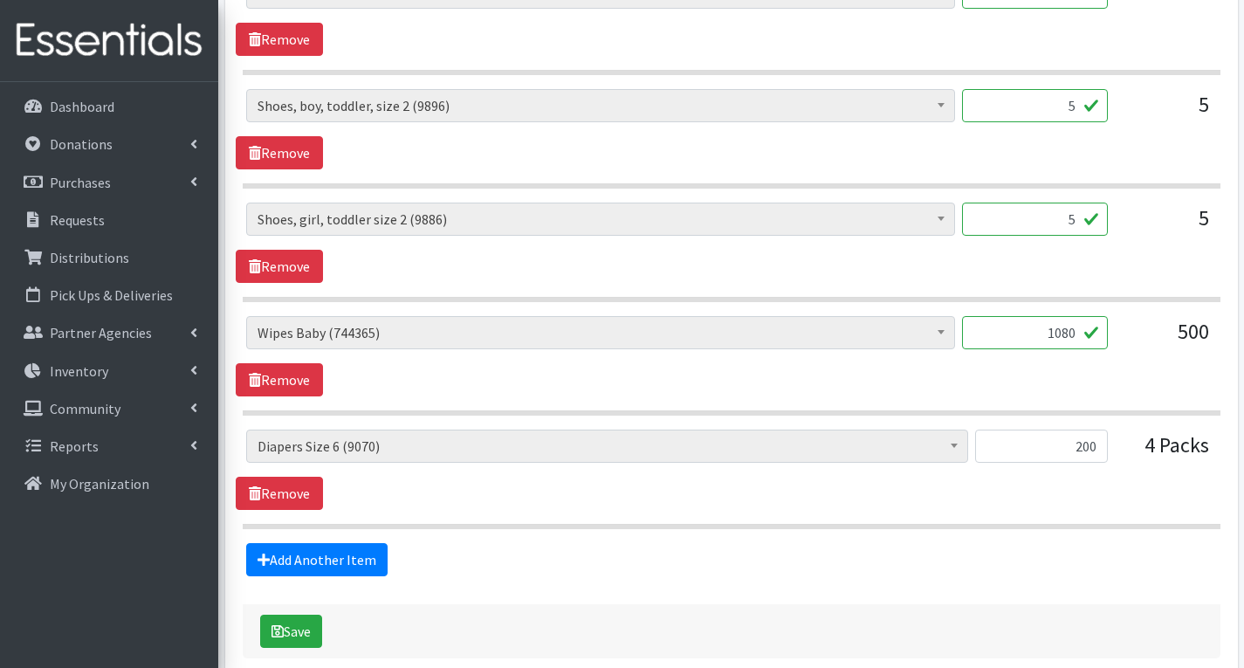
click at [1082, 336] on input "1080" at bounding box center [1035, 332] width 146 height 33
click at [1066, 357] on div "1556" at bounding box center [1035, 339] width 146 height 47
click at [1068, 338] on input "1556" at bounding box center [1035, 332] width 146 height 33
type input "1656"
click at [1143, 375] on div "# of Children this order will serve (71279) # of Individuals Living in Househol…" at bounding box center [731, 356] width 990 height 80
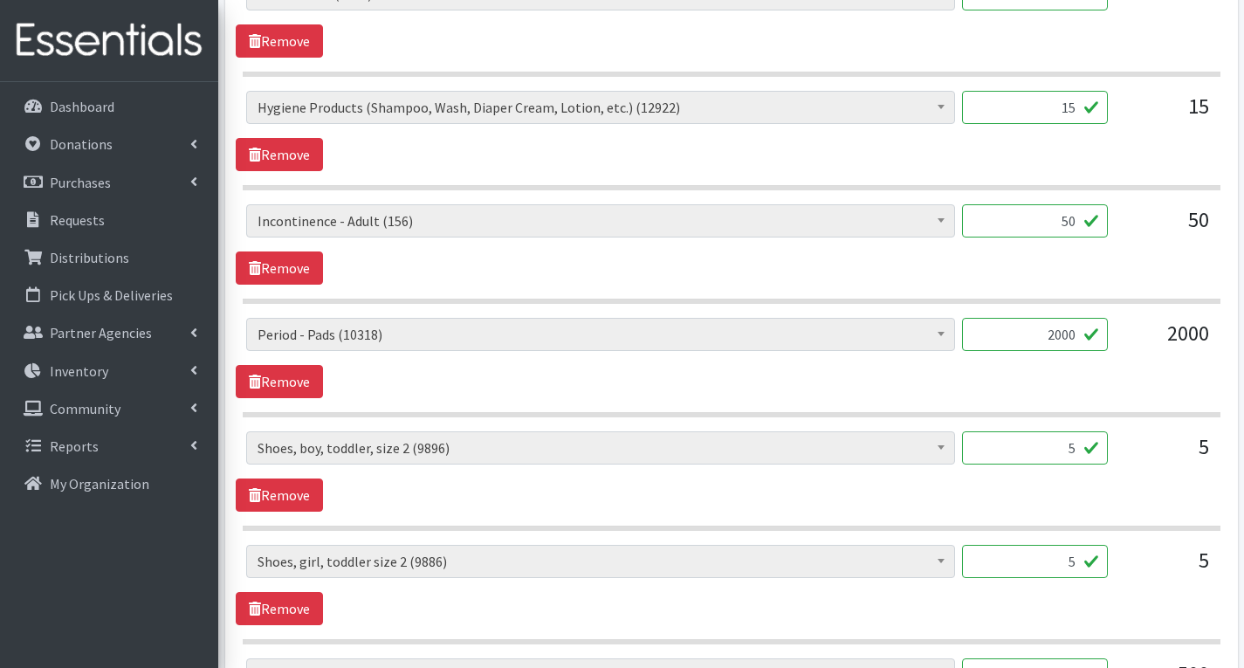
scroll to position [2476, 0]
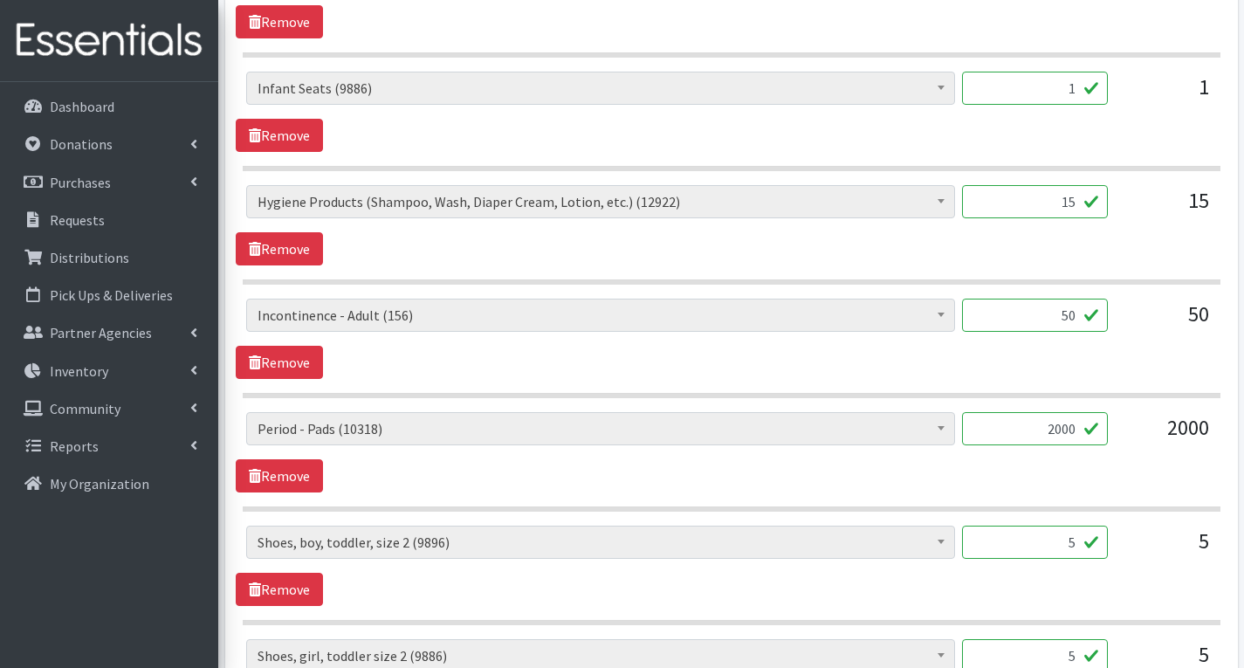
click at [1074, 318] on input "50" at bounding box center [1035, 314] width 146 height 33
click at [1075, 430] on input "2000" at bounding box center [1035, 428] width 146 height 33
type input "2"
type input "1612"
click at [1072, 386] on section "# of Children this order will serve (71279) # of Individuals Living in Househol…" at bounding box center [731, 347] width 977 height 99
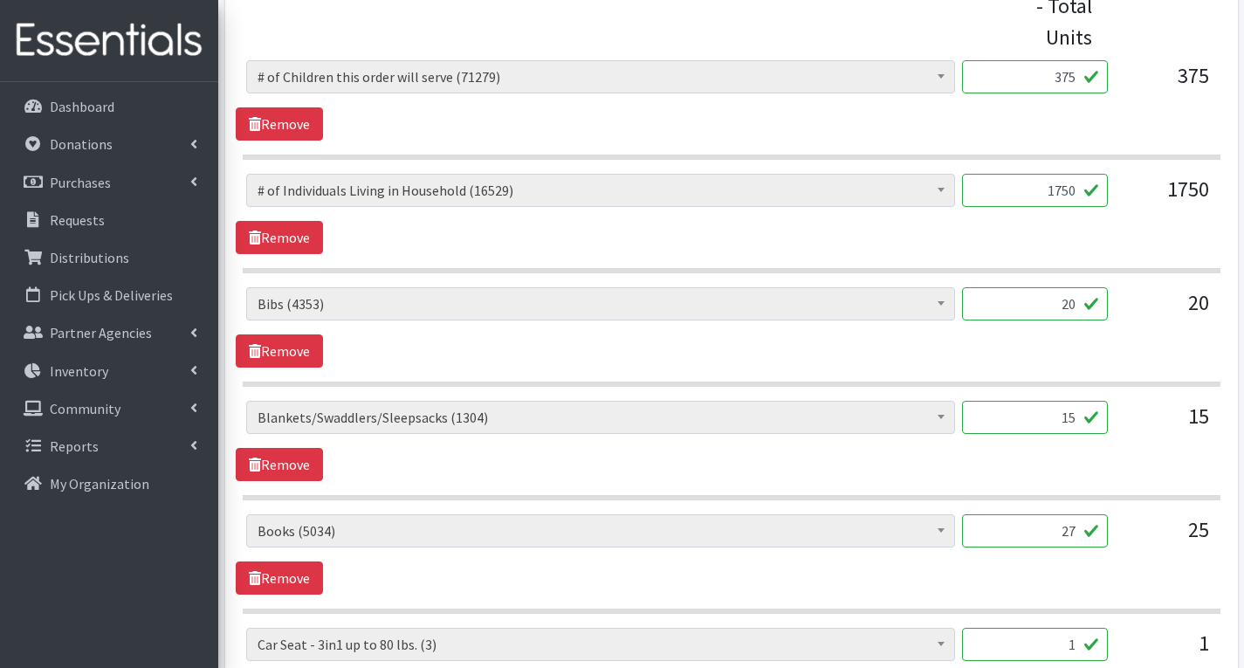
scroll to position [643, 0]
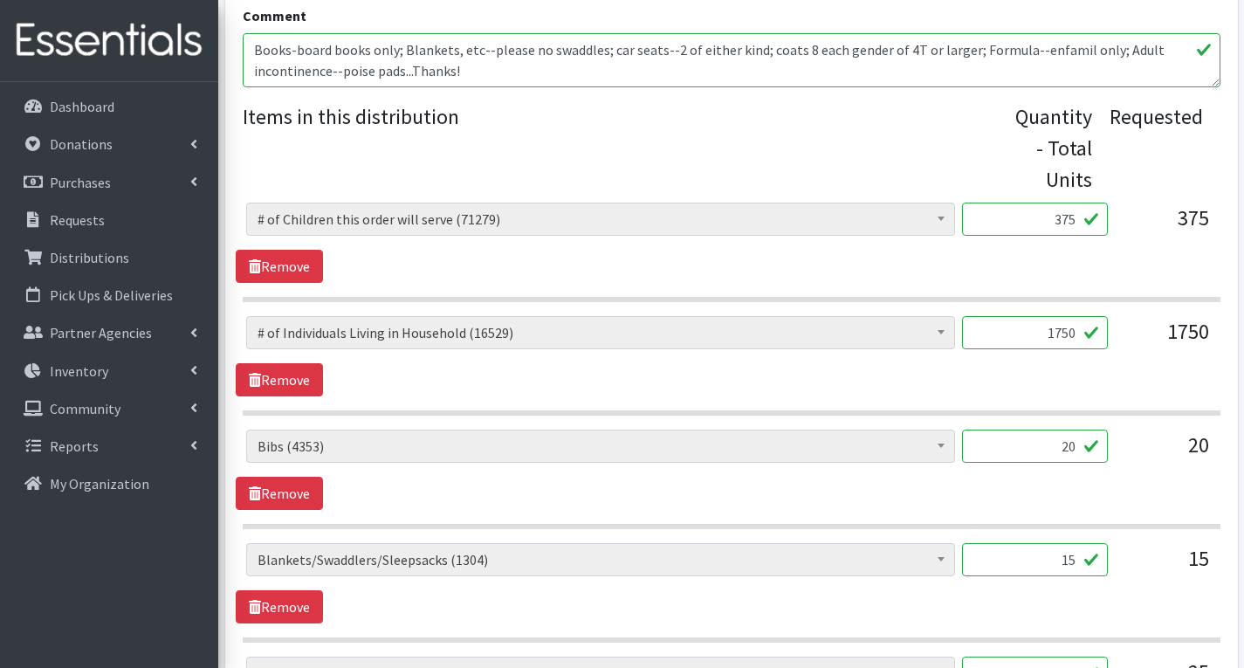
click at [479, 76] on textarea "Books-board books only; Blankets, etc--please no swaddles; car seats--2 of eith…" at bounding box center [731, 60] width 977 height 54
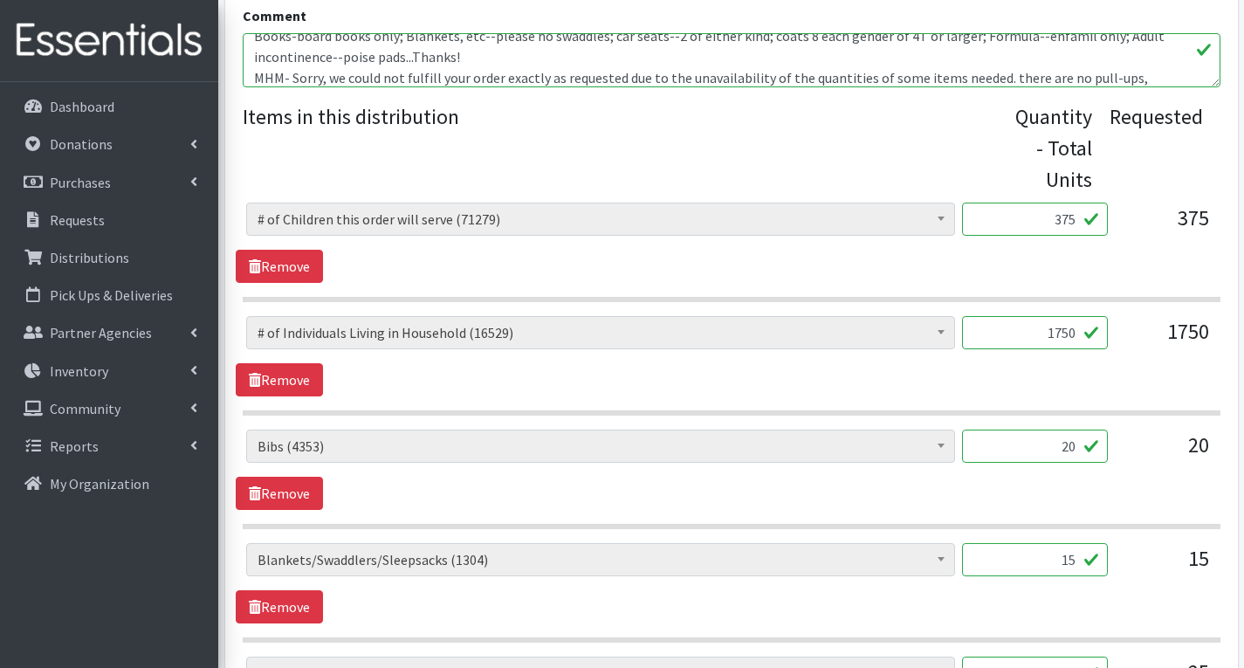
scroll to position [35, 0]
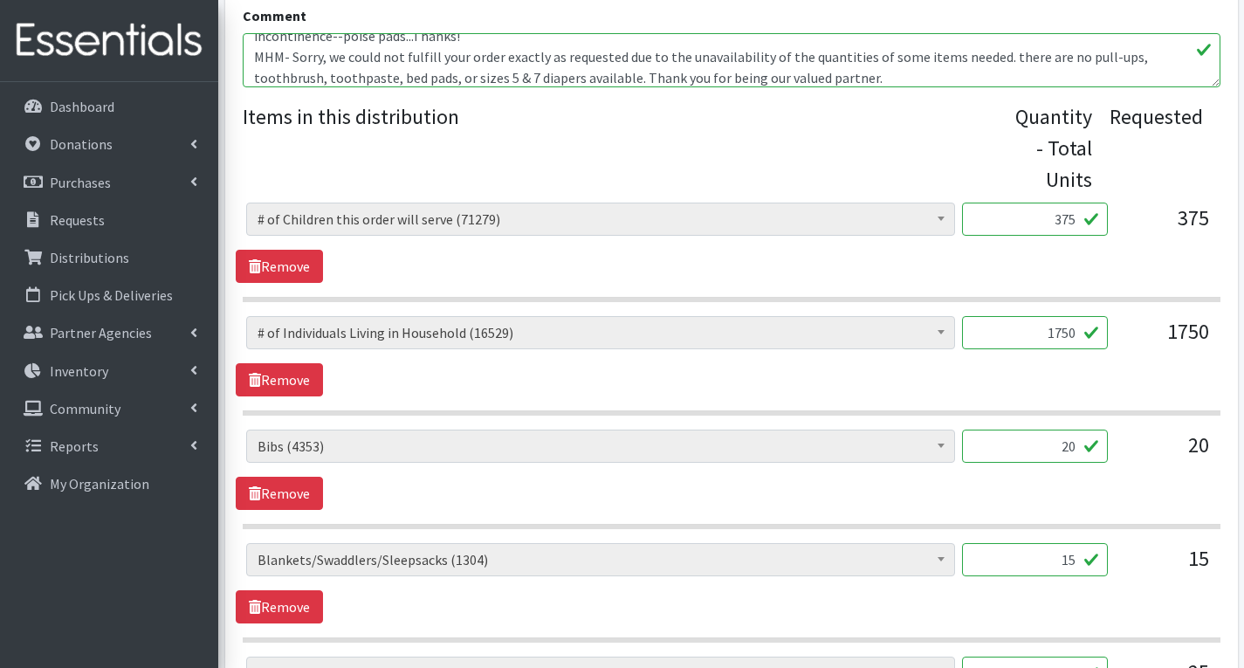
click at [1002, 60] on textarea "Books-board books only; Blankets, etc--please no swaddles; car seats--2 of eith…" at bounding box center [731, 60] width 977 height 54
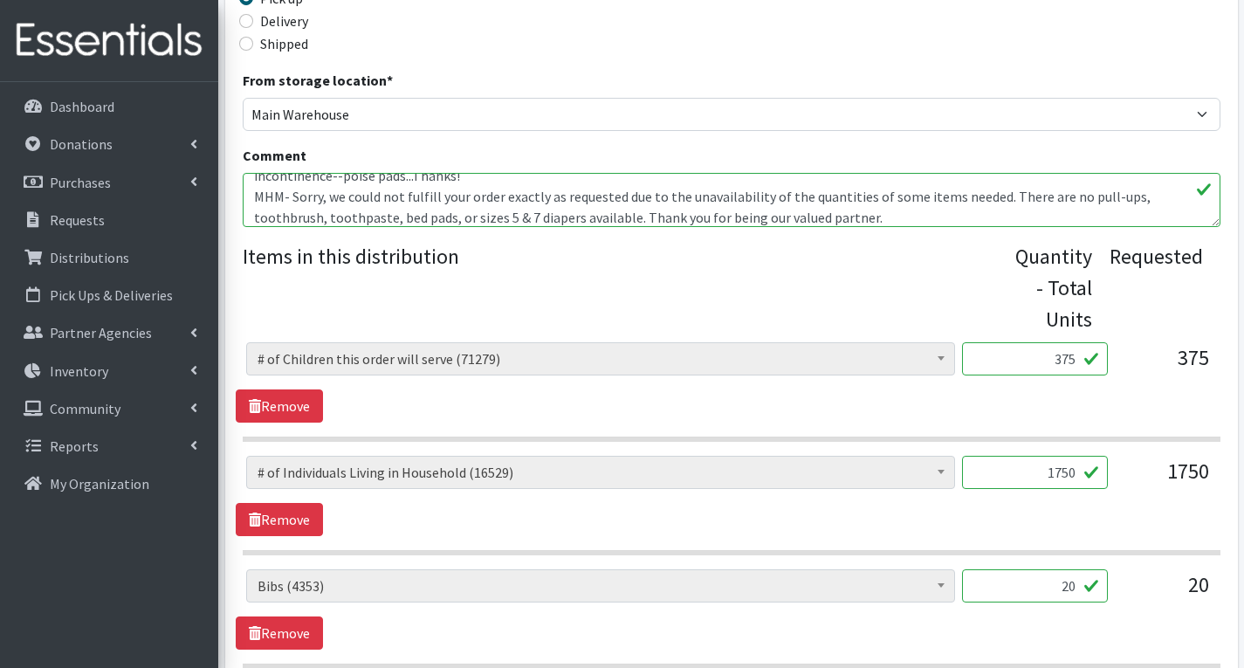
scroll to position [469, 0]
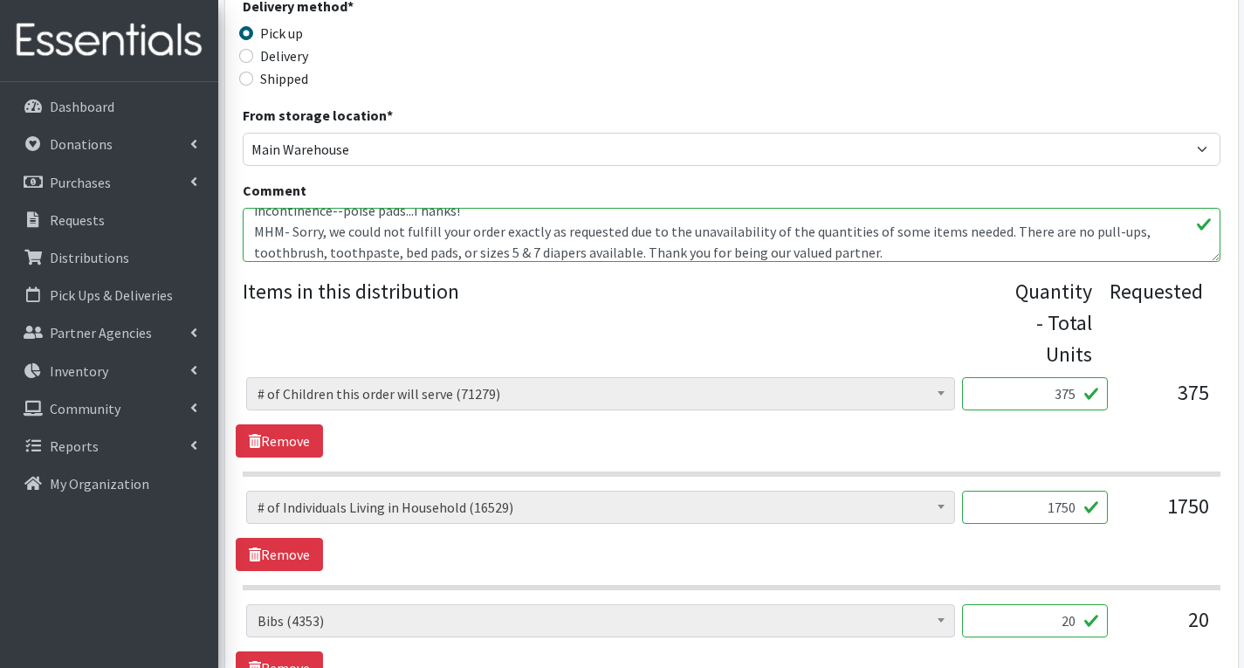
click at [783, 236] on textarea "Books-board books only; Blankets, etc--please no swaddles; car seats--2 of eith…" at bounding box center [731, 235] width 977 height 54
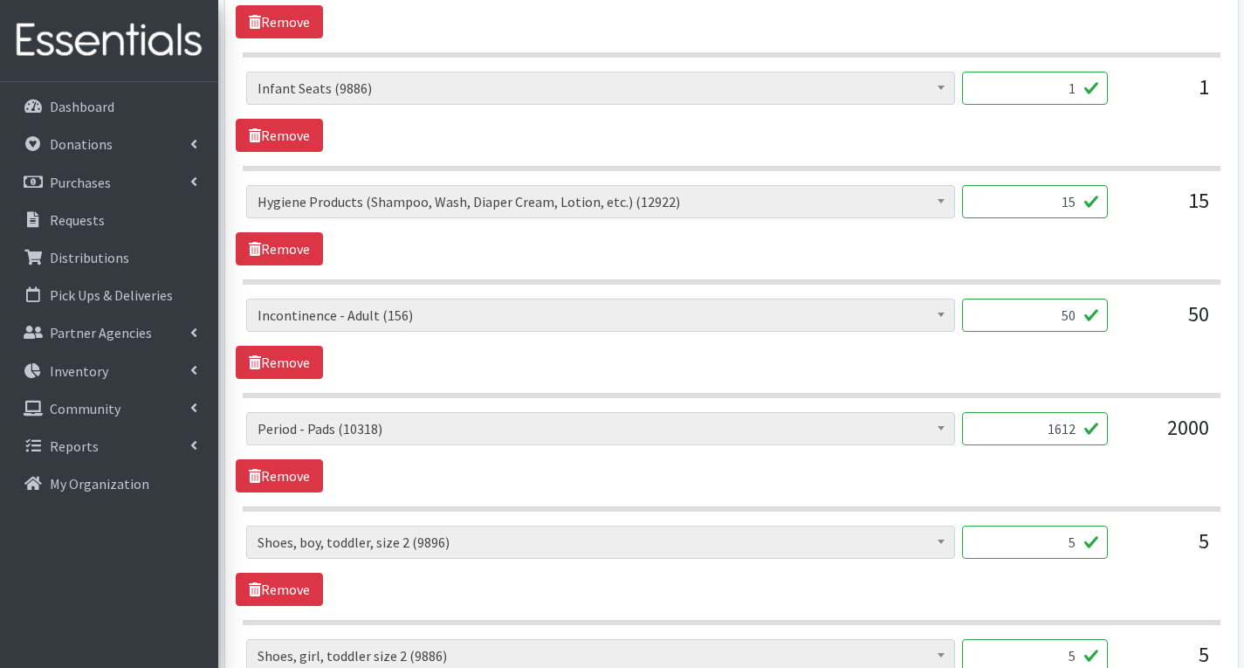
scroll to position [2563, 0]
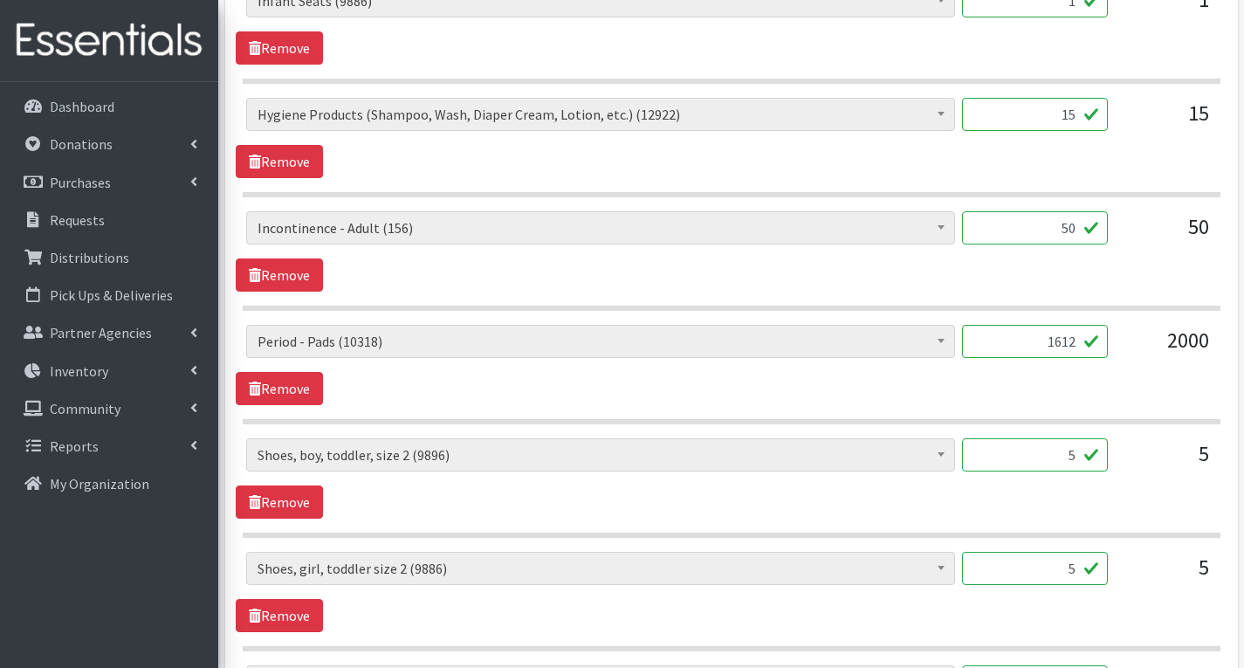
type textarea "Books-board books only; Blankets, etc--please no swaddles; car seats--2 of eith…"
click at [1078, 231] on input "50" at bounding box center [1035, 227] width 146 height 33
click at [1060, 233] on input "584" at bounding box center [1035, 227] width 146 height 33
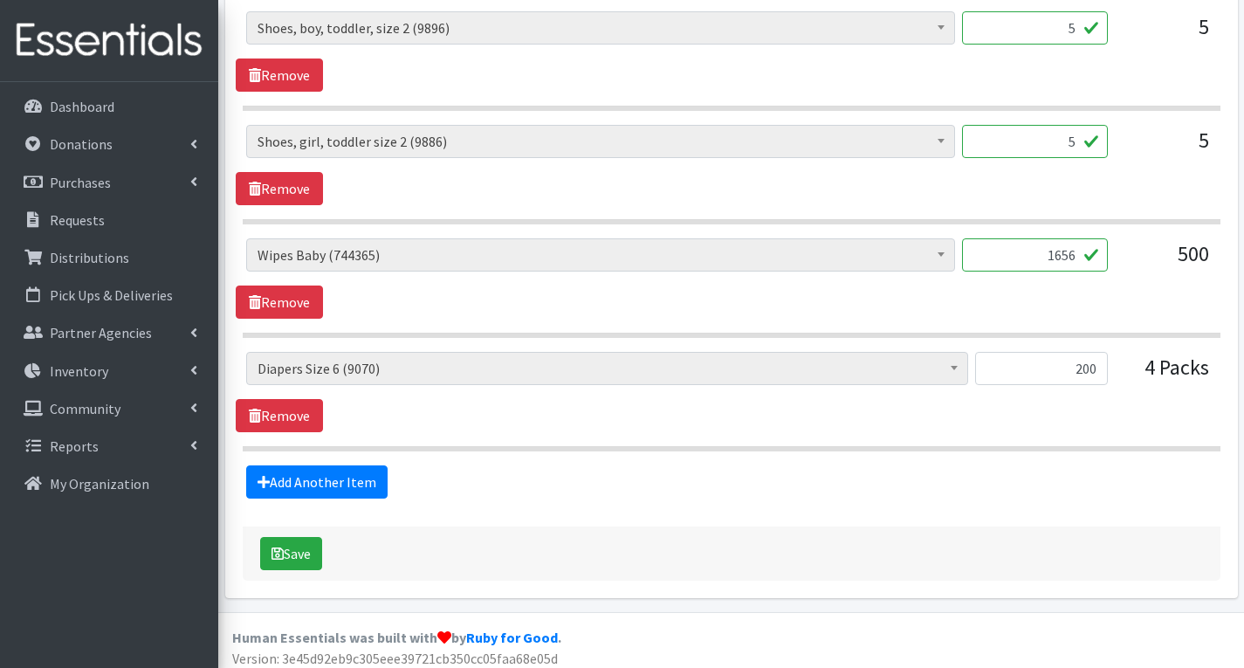
scroll to position [2999, 0]
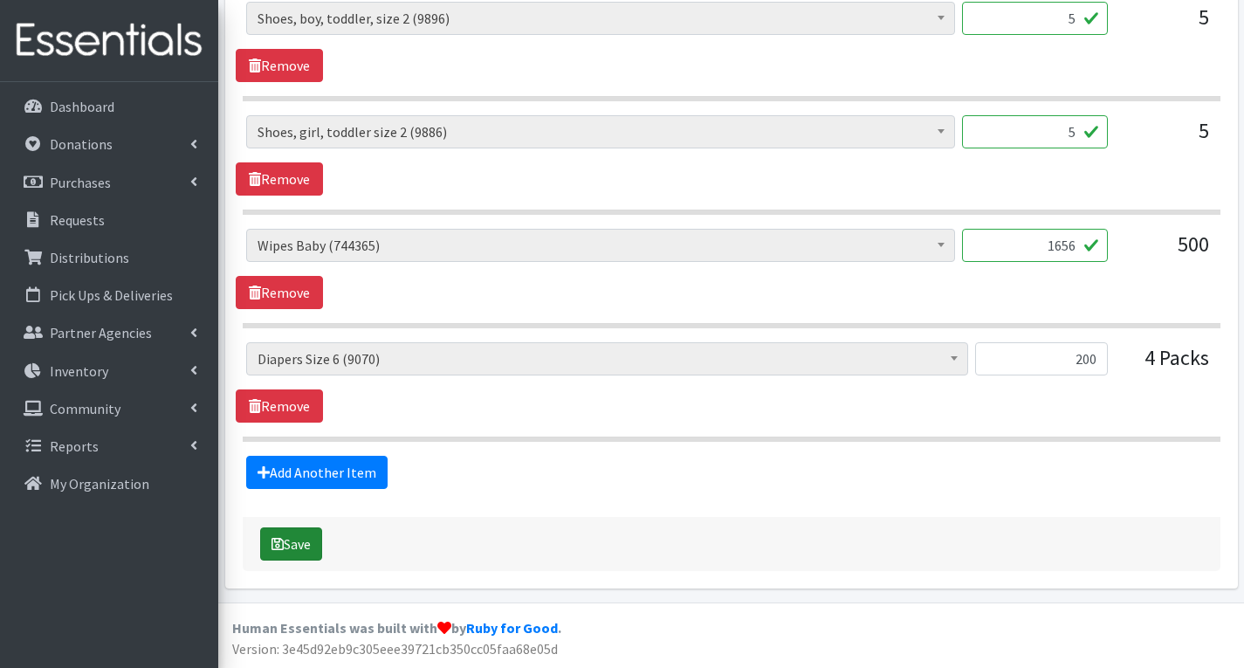
type input "84"
click at [299, 545] on button "Save" at bounding box center [291, 543] width 62 height 33
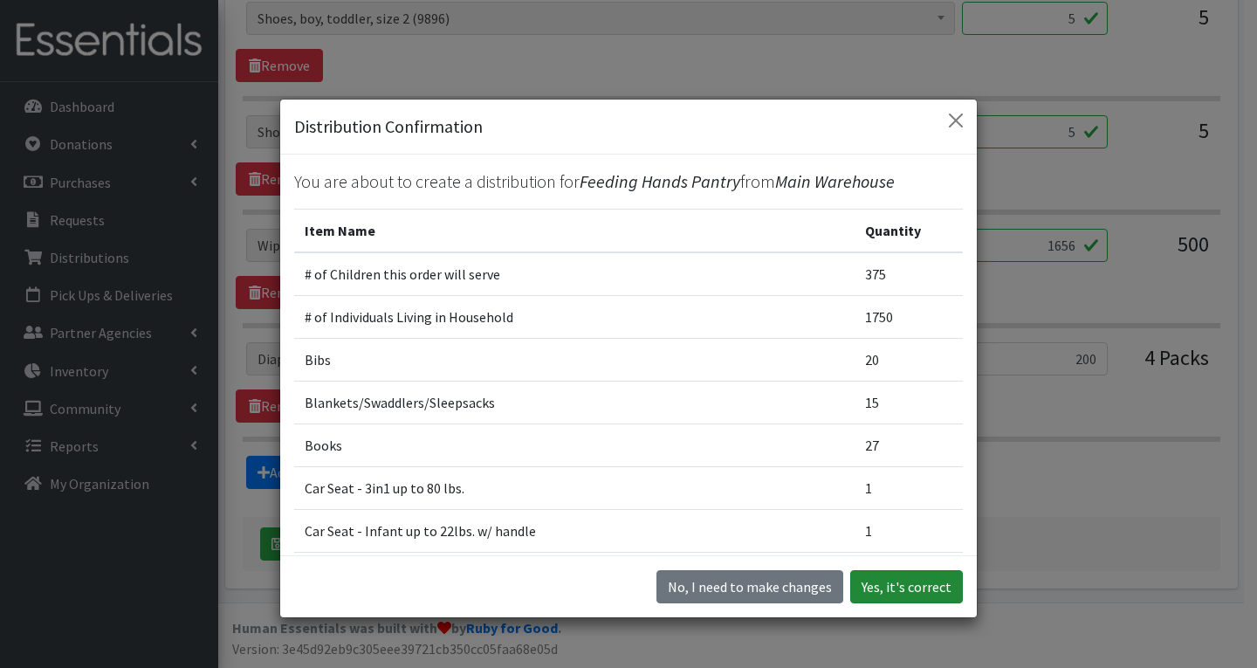
click at [894, 592] on button "Yes, it's correct" at bounding box center [906, 586] width 113 height 33
